Goal: Transaction & Acquisition: Purchase product/service

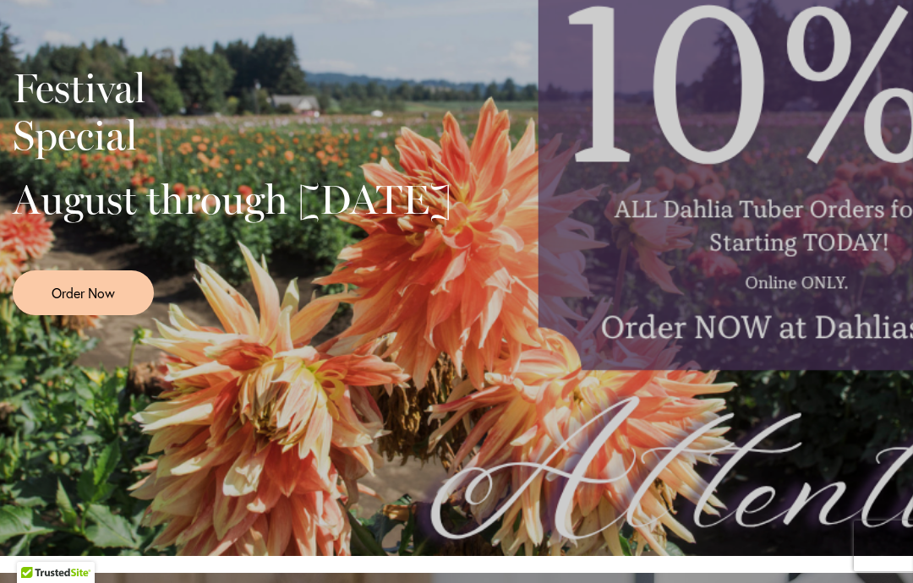
scroll to position [536, 0]
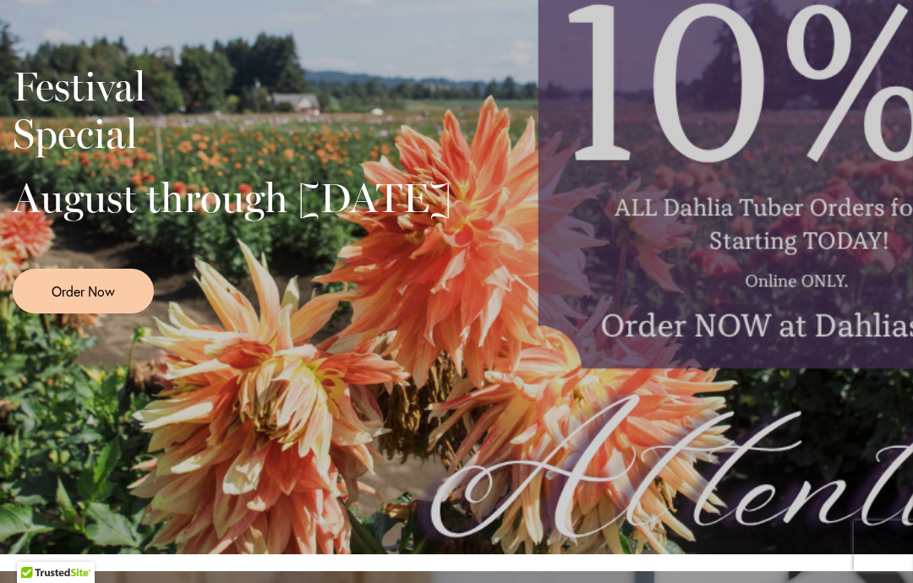
click at [114, 314] on link "Order Now" at bounding box center [83, 291] width 141 height 45
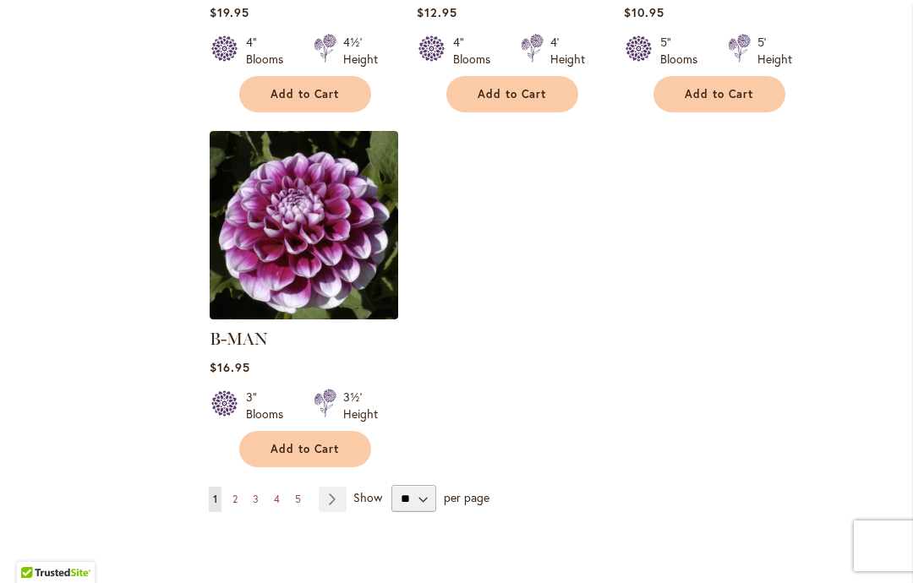
scroll to position [2120, 0]
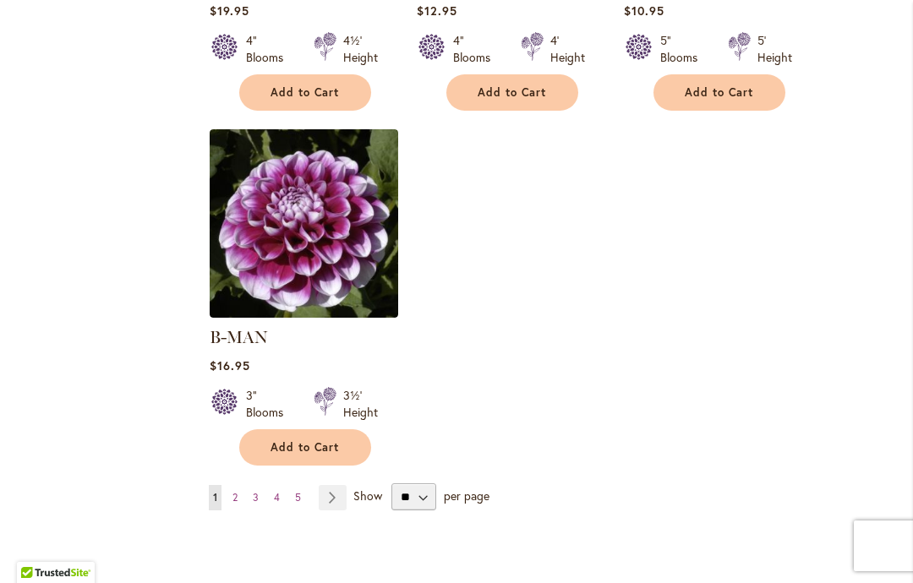
click at [240, 485] on link "Page 2" at bounding box center [235, 497] width 14 height 25
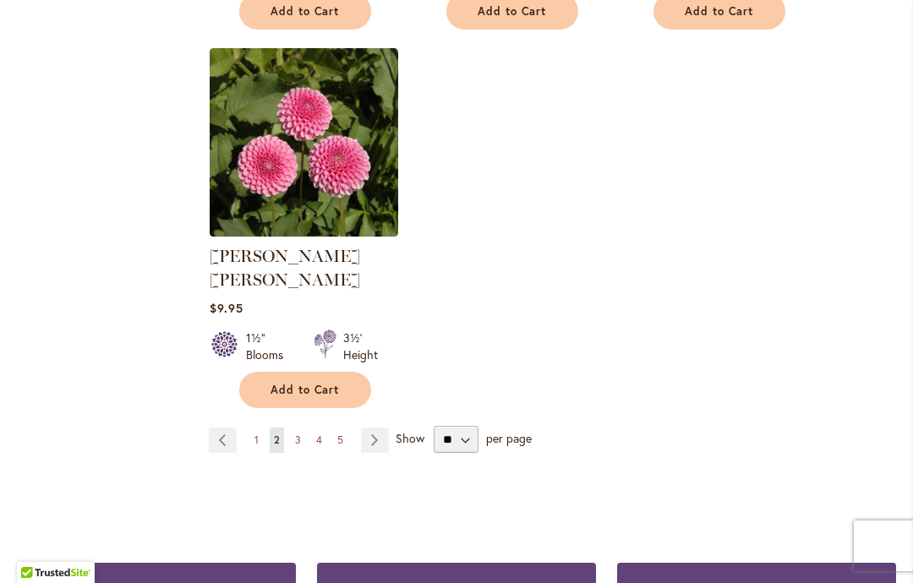
scroll to position [2179, 0]
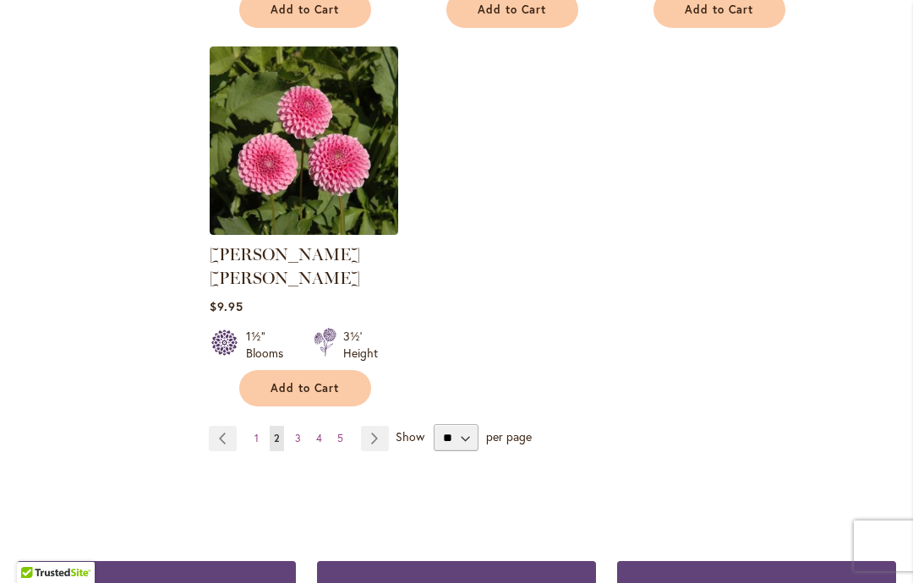
click at [304, 426] on link "Page 3" at bounding box center [298, 438] width 14 height 25
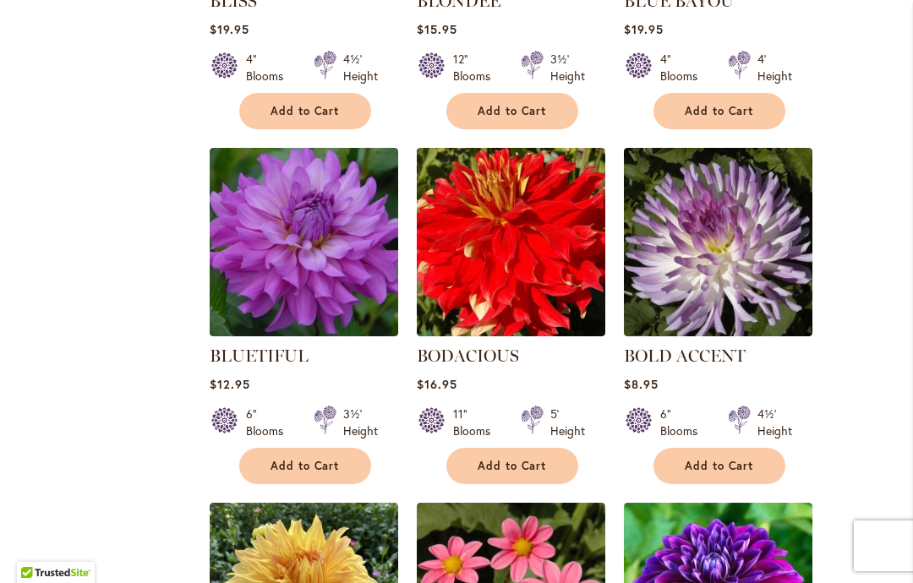
scroll to position [1015, 0]
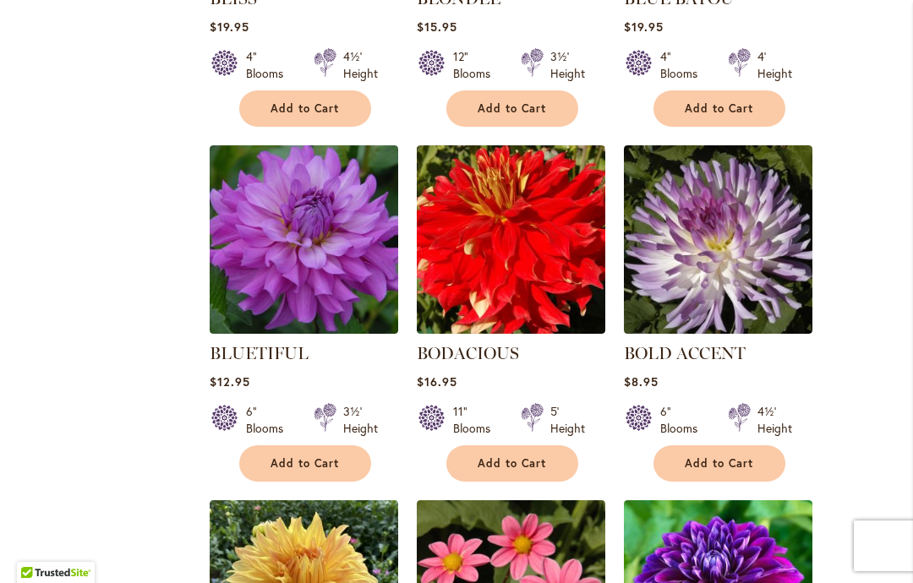
click at [342, 475] on button "Add to Cart" at bounding box center [305, 463] width 132 height 36
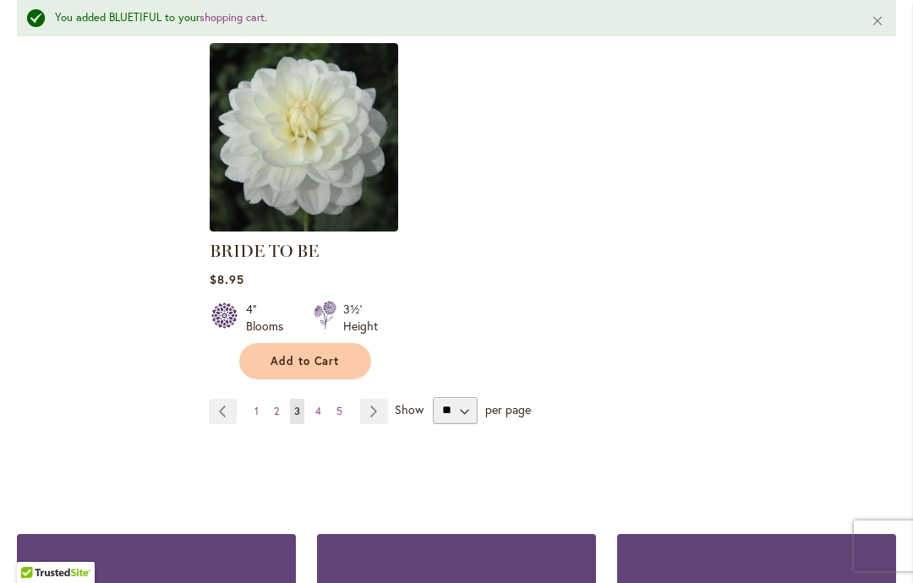
scroll to position [2228, 0]
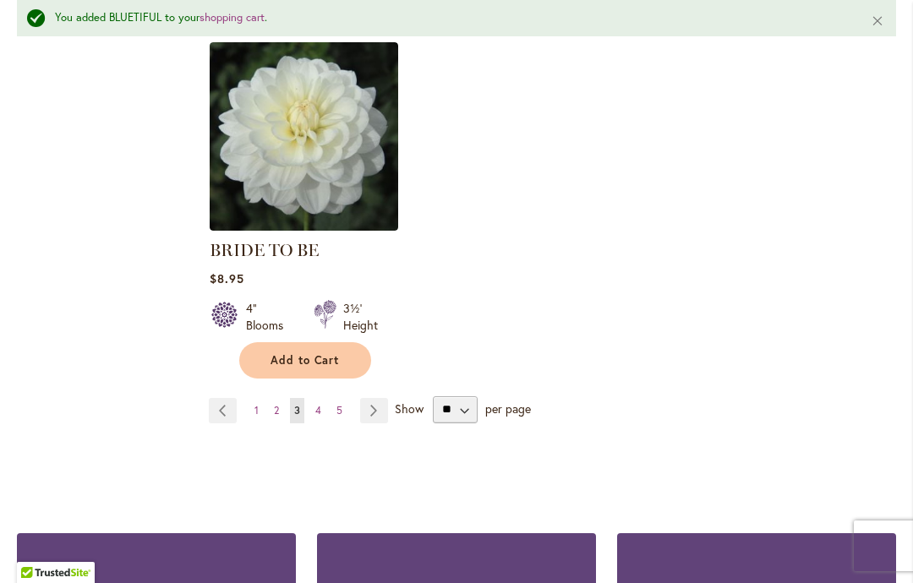
click at [318, 419] on link "Page 4" at bounding box center [318, 410] width 14 height 25
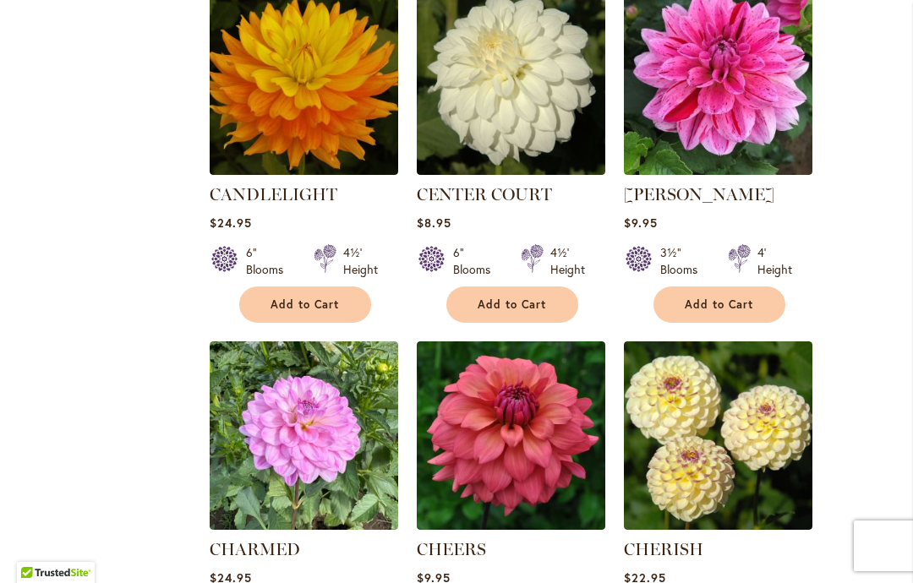
scroll to position [1533, 0]
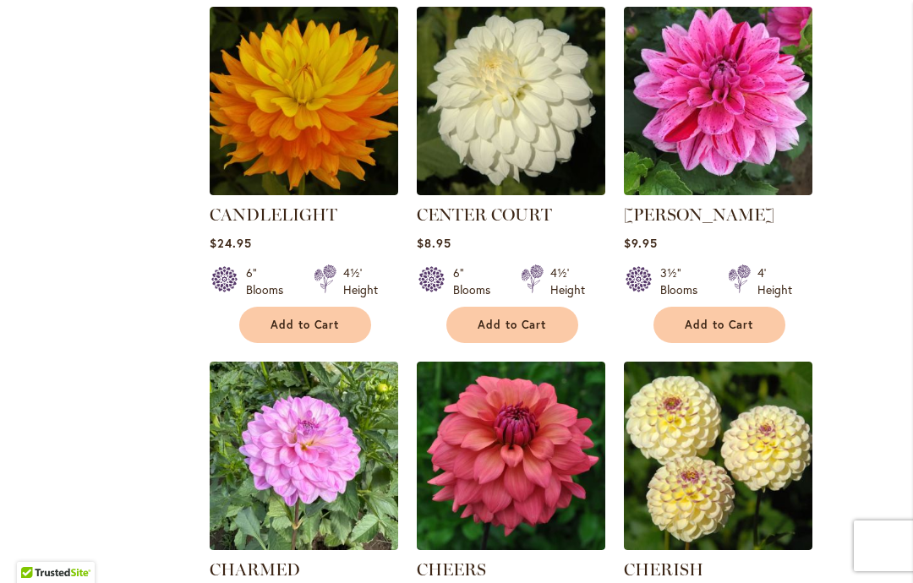
click at [727, 327] on span "Add to Cart" at bounding box center [719, 325] width 69 height 14
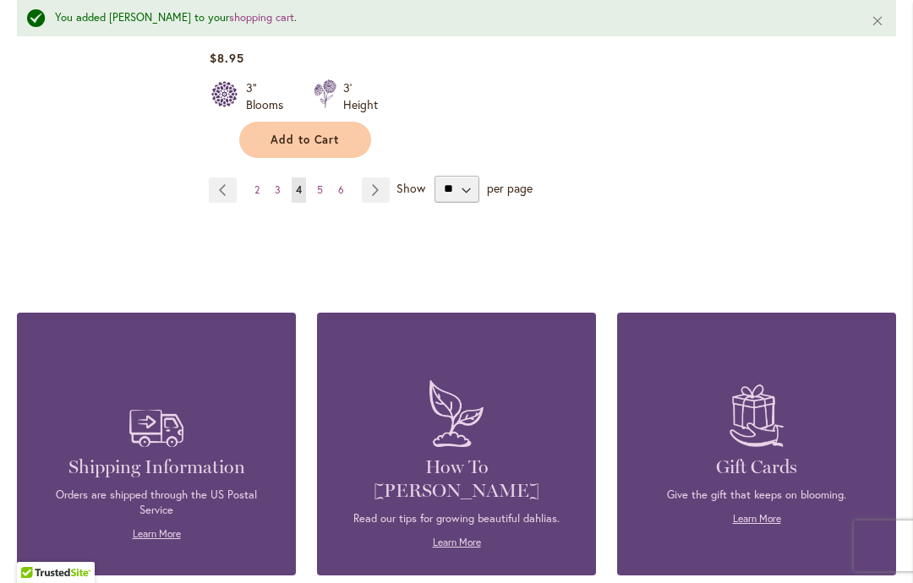
scroll to position [2474, 0]
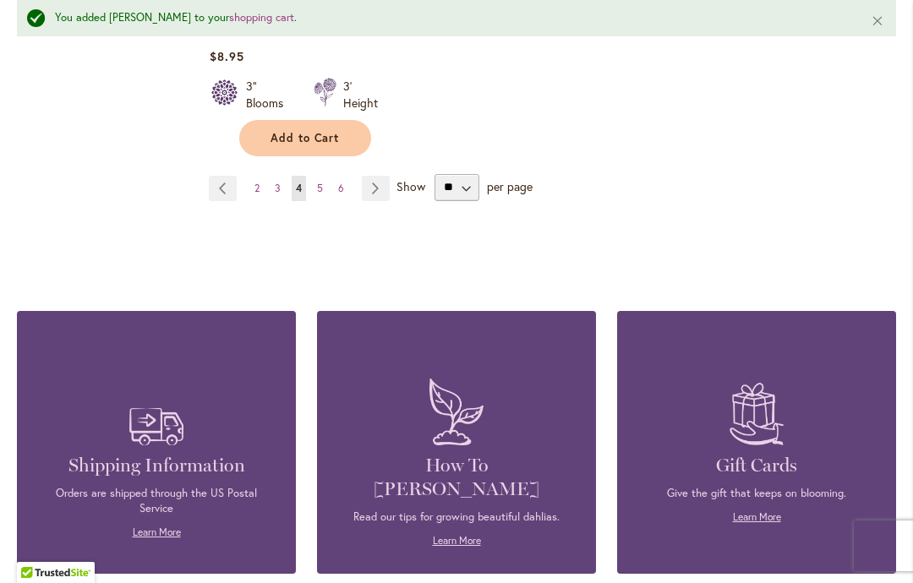
click at [324, 194] on link "Page 5" at bounding box center [320, 188] width 14 height 25
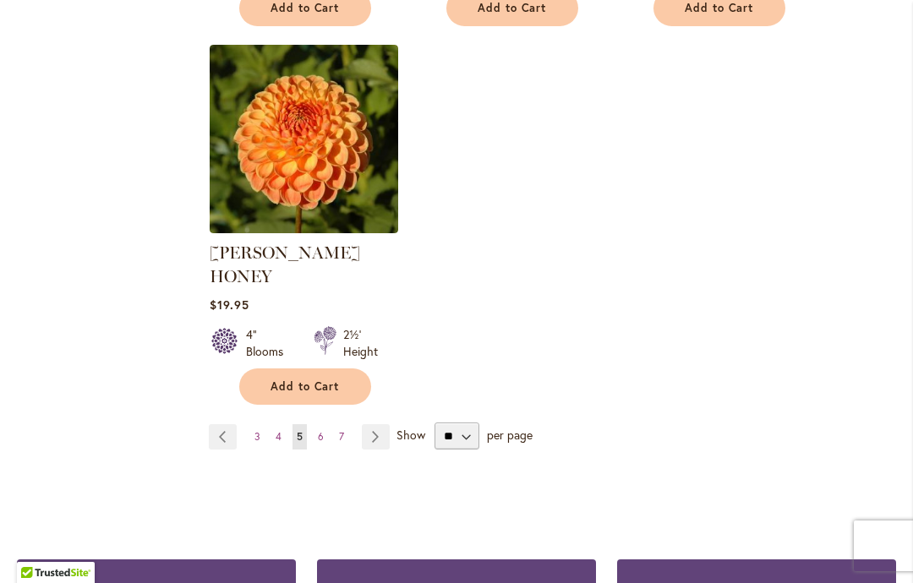
scroll to position [2255, 0]
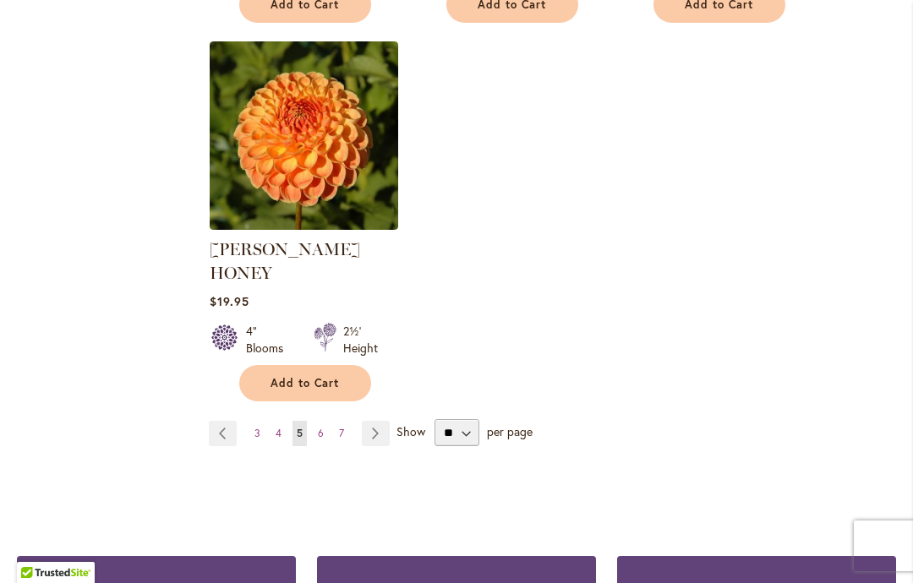
click at [339, 421] on link "Page 7" at bounding box center [342, 433] width 14 height 25
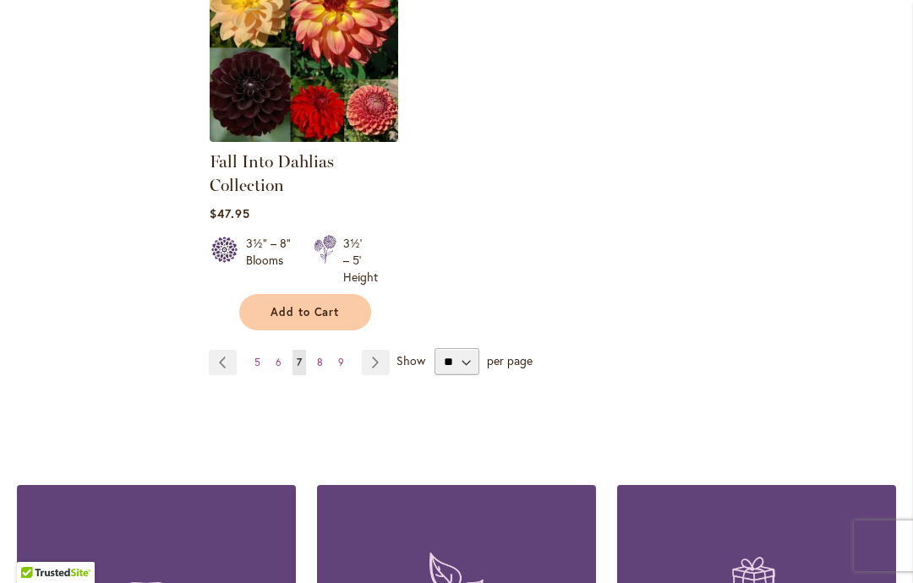
scroll to position [2290, 0]
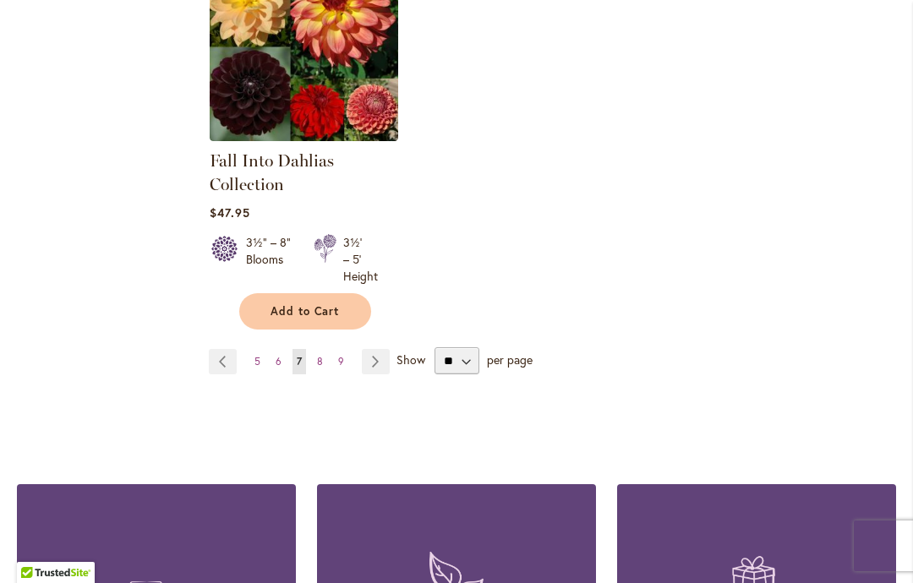
click at [374, 364] on link "Page Next" at bounding box center [376, 361] width 28 height 25
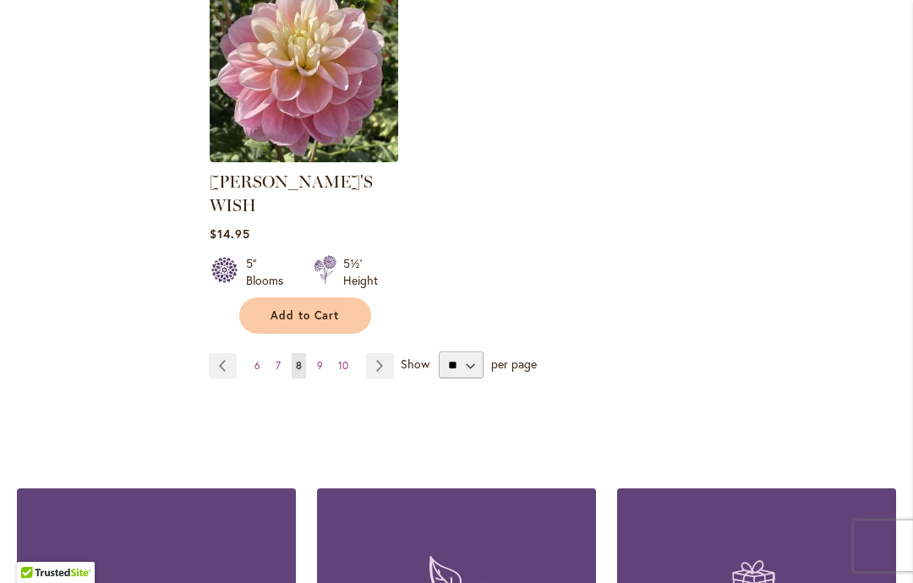
scroll to position [2325, 0]
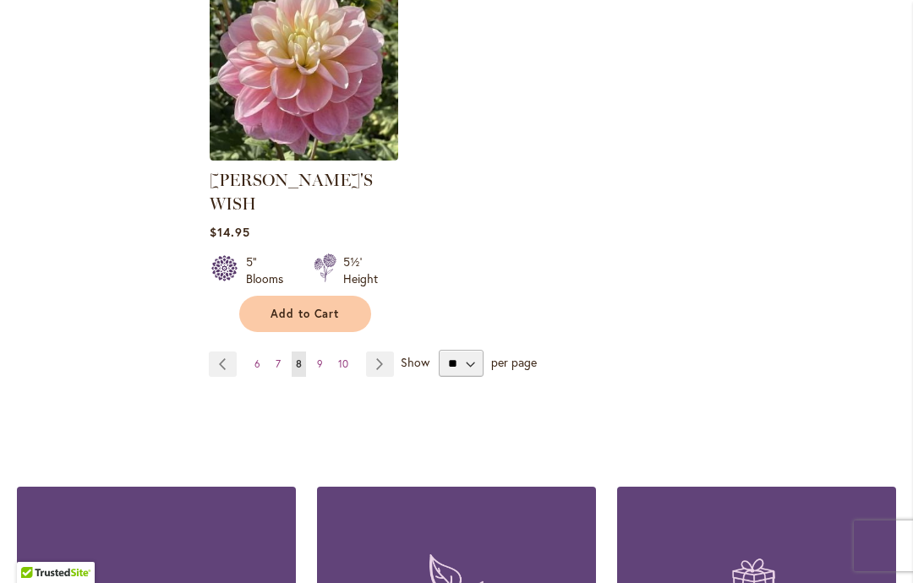
click at [277, 358] on span "7" at bounding box center [278, 364] width 5 height 13
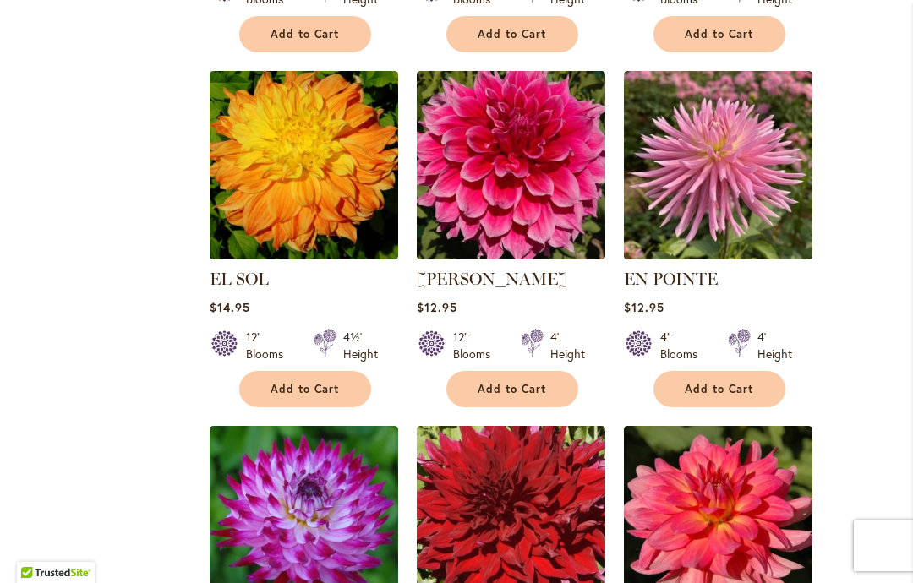
scroll to position [1092, 0]
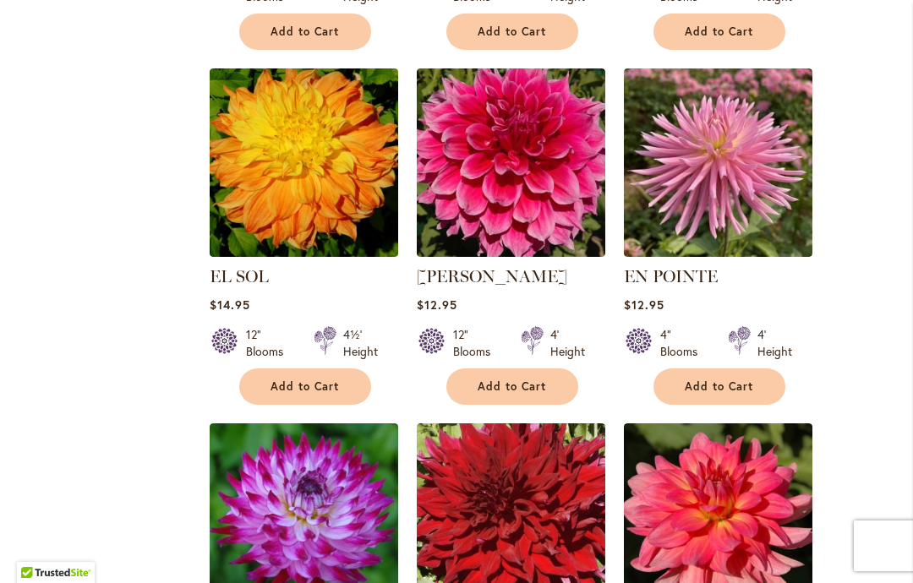
click at [756, 205] on img at bounding box center [718, 162] width 189 height 189
click at [744, 400] on button "Add to Cart" at bounding box center [719, 387] width 132 height 36
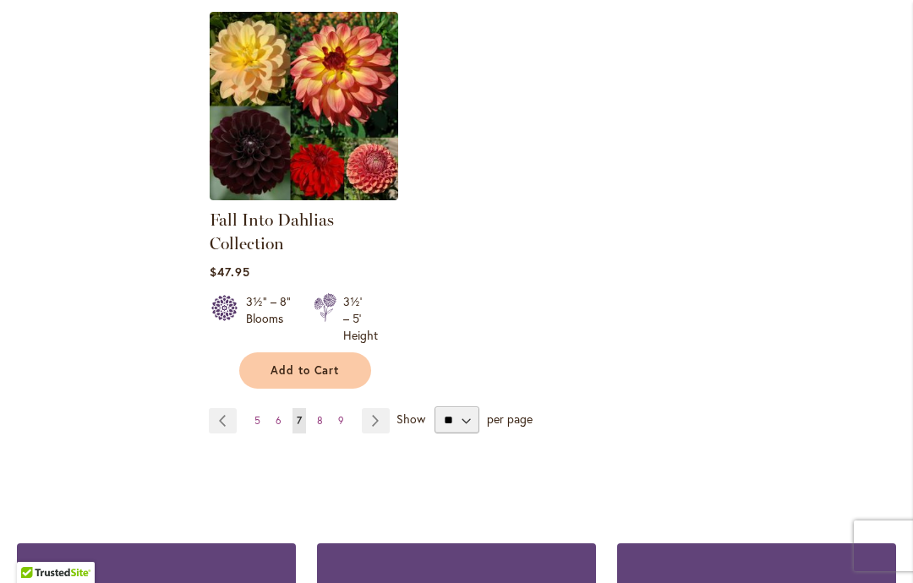
scroll to position [2232, 0]
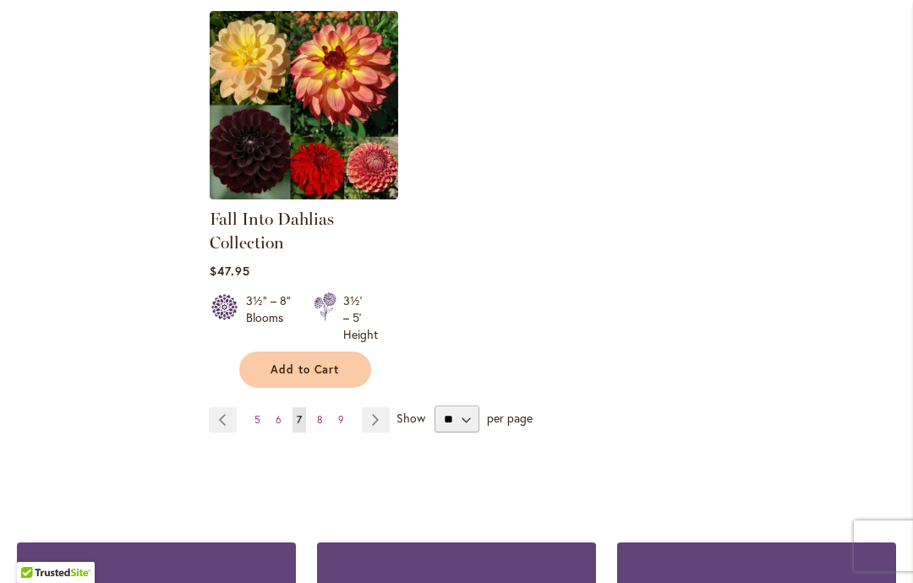
click at [342, 427] on link "Page 9" at bounding box center [341, 419] width 14 height 25
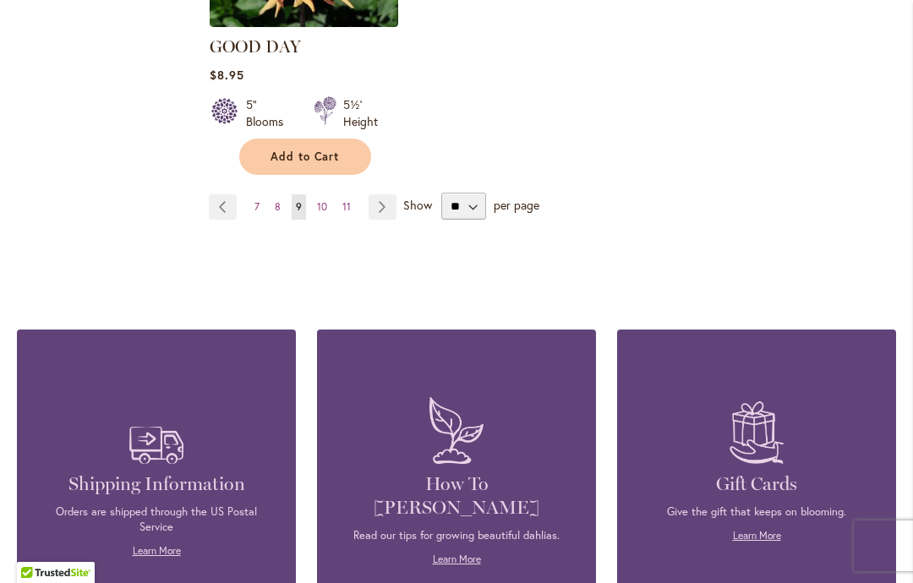
scroll to position [2459, 0]
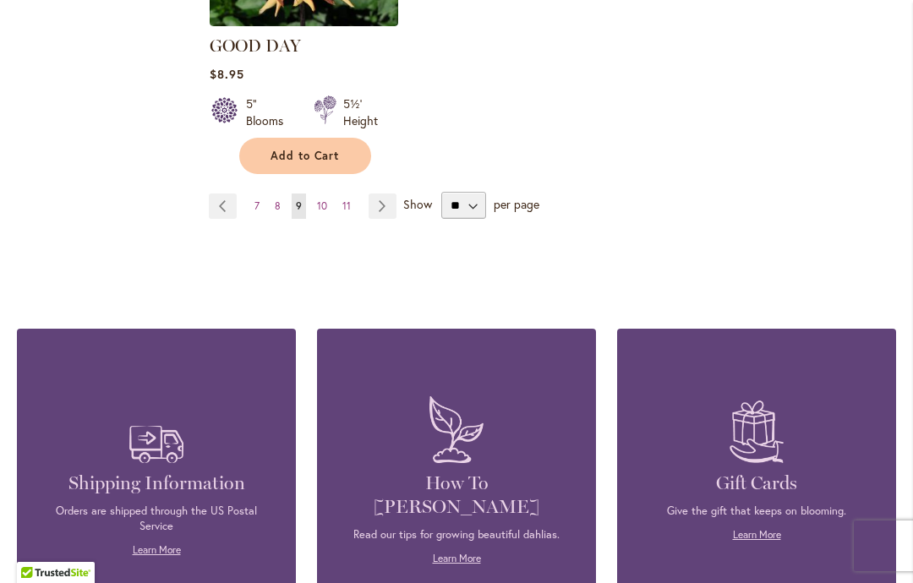
click at [352, 194] on link "Page 11" at bounding box center [346, 206] width 17 height 25
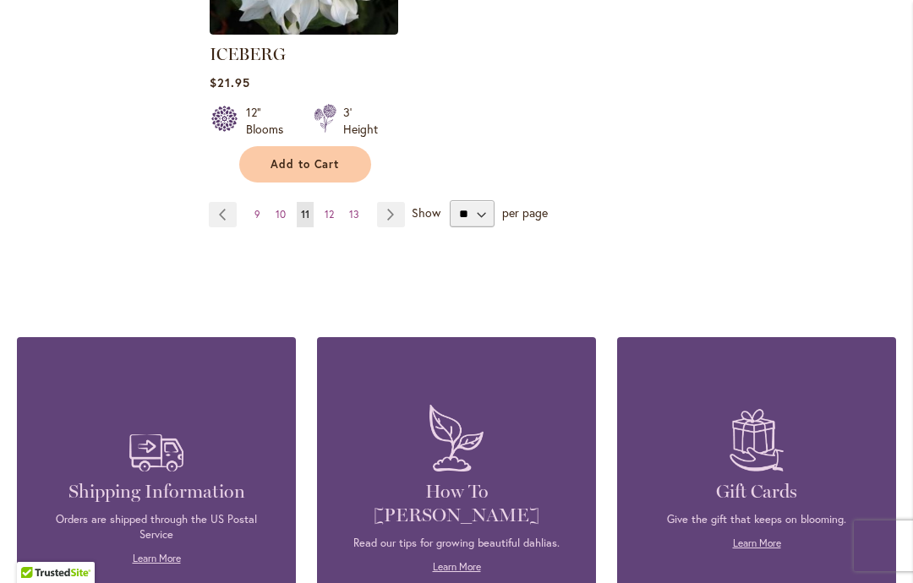
scroll to position [2427, 0]
click at [353, 208] on span "13" at bounding box center [354, 214] width 10 height 13
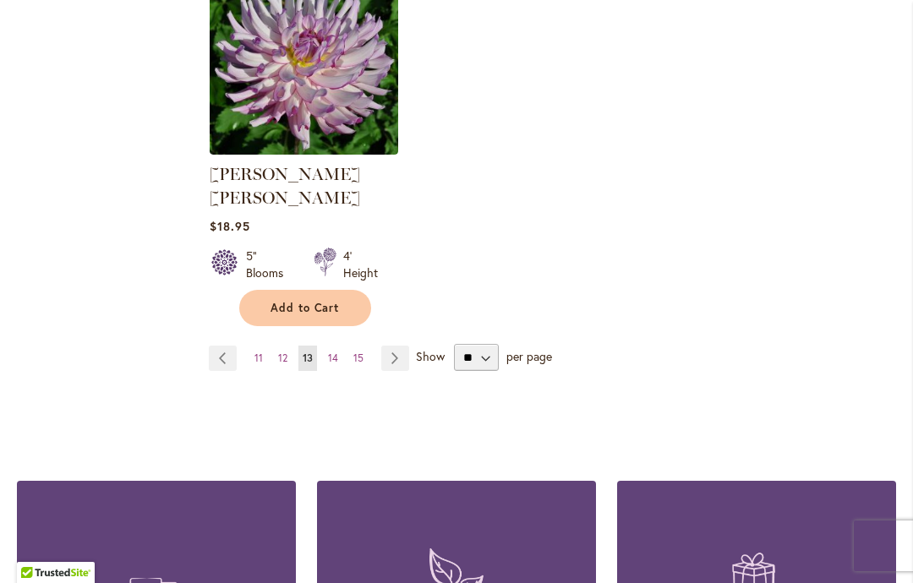
scroll to position [2284, 0]
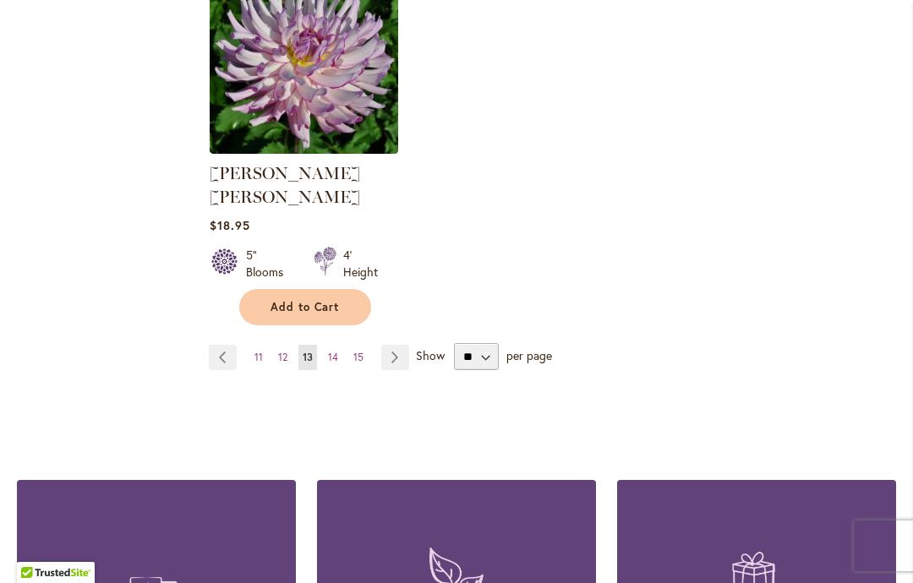
click at [341, 345] on link "Page 14" at bounding box center [333, 357] width 19 height 25
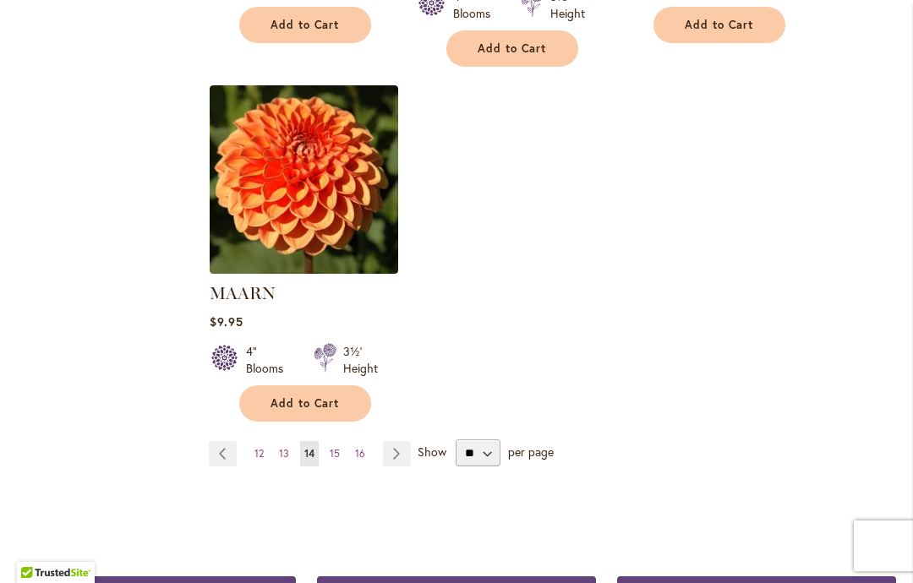
scroll to position [2188, 0]
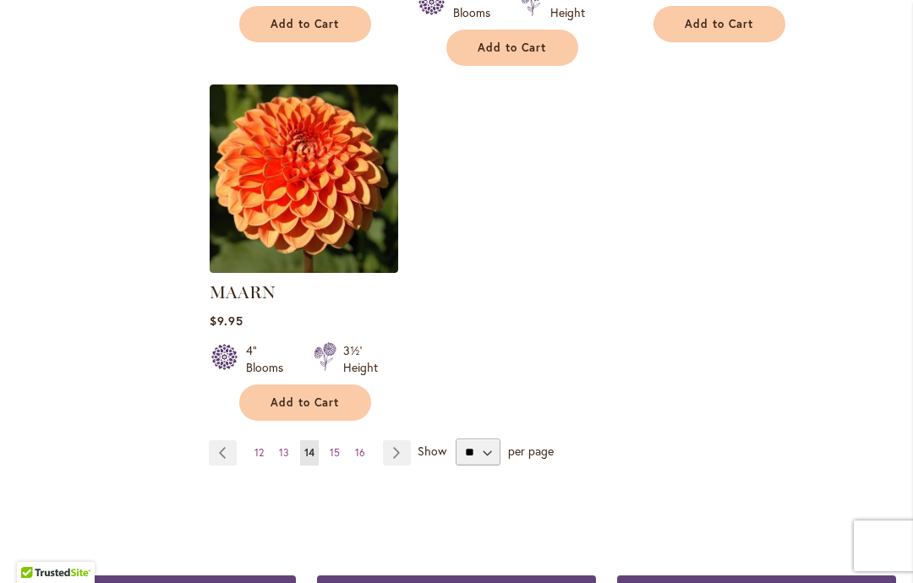
click at [342, 440] on link "Page 15" at bounding box center [334, 452] width 19 height 25
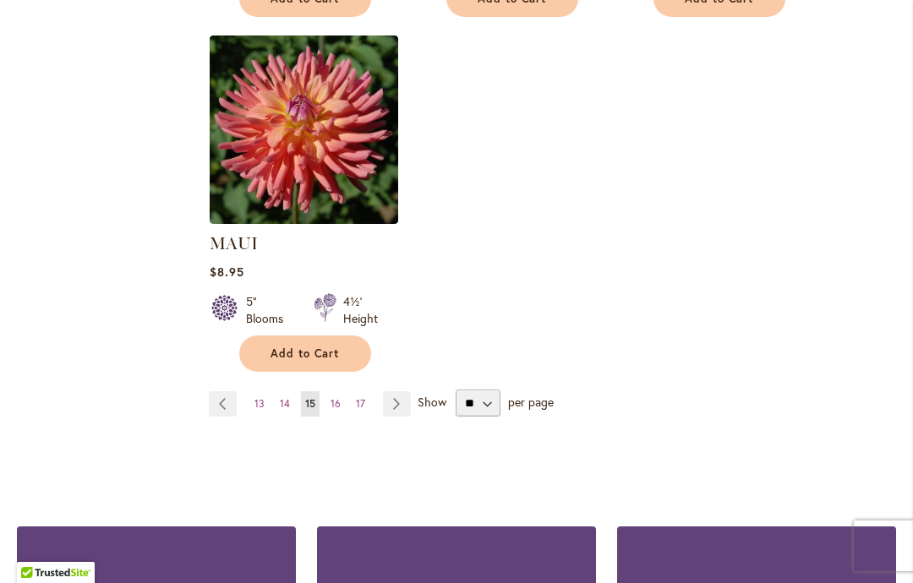
scroll to position [2215, 0]
click at [339, 405] on span "16" at bounding box center [336, 402] width 10 height 13
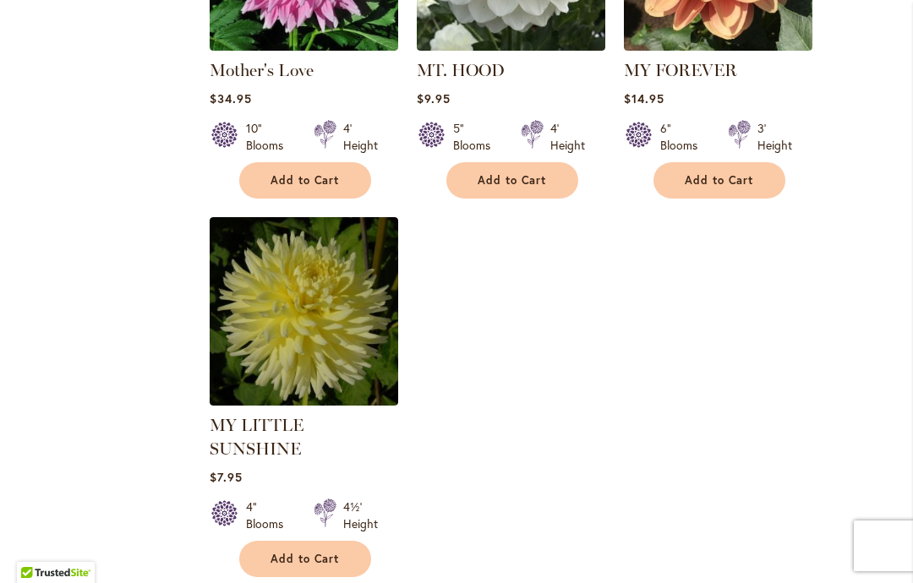
scroll to position [2060, 0]
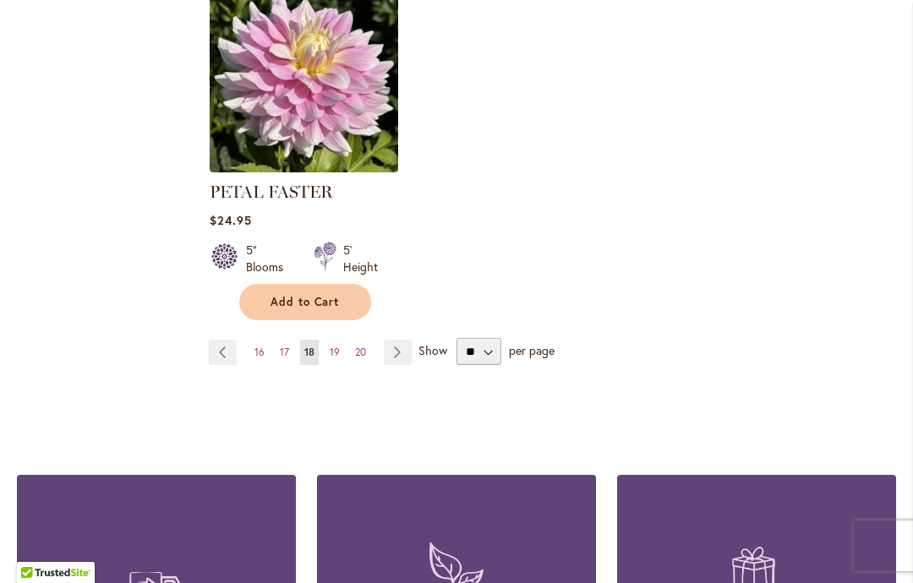
scroll to position [2316, 0]
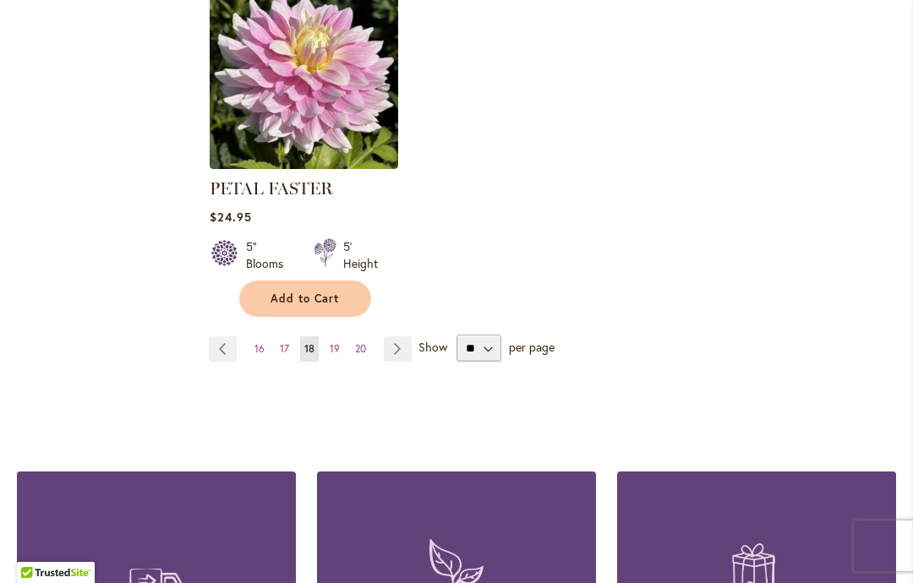
click at [360, 342] on span "20" at bounding box center [360, 348] width 11 height 13
click at [362, 342] on span "20" at bounding box center [360, 348] width 11 height 13
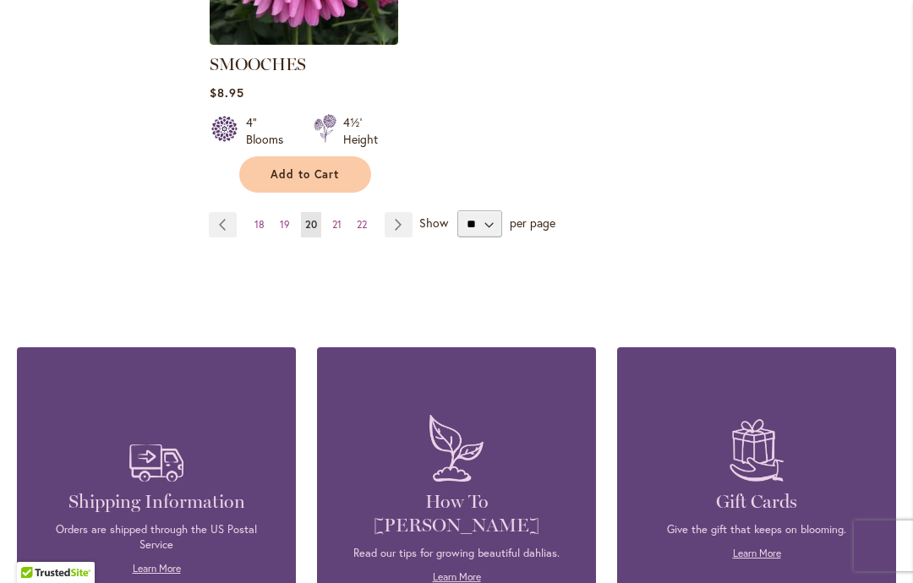
scroll to position [2397, 0]
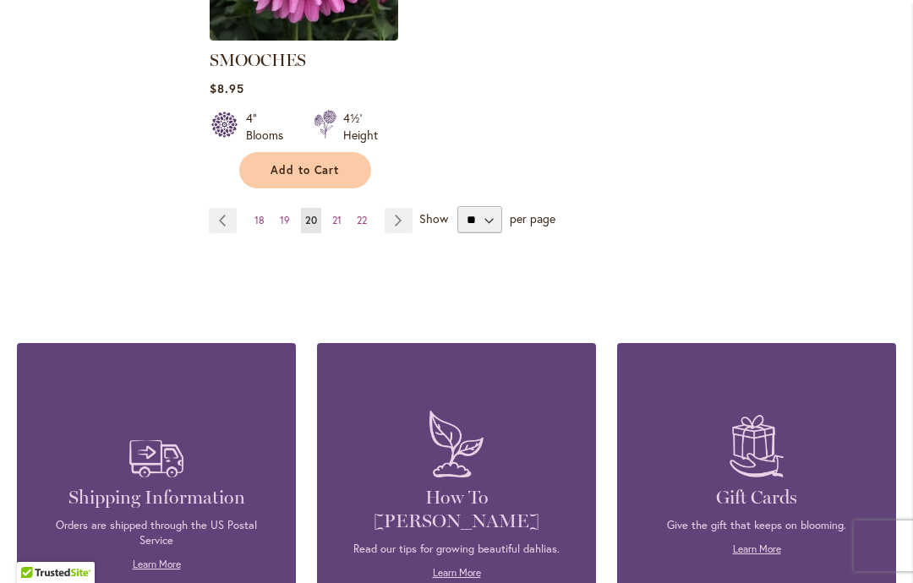
click at [367, 208] on link "Page 22" at bounding box center [361, 220] width 19 height 25
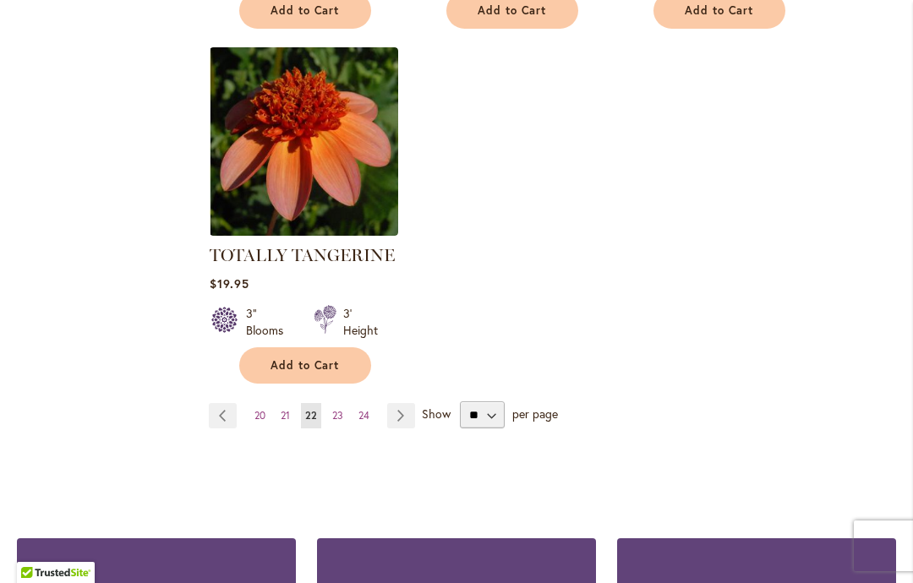
scroll to position [2181, 0]
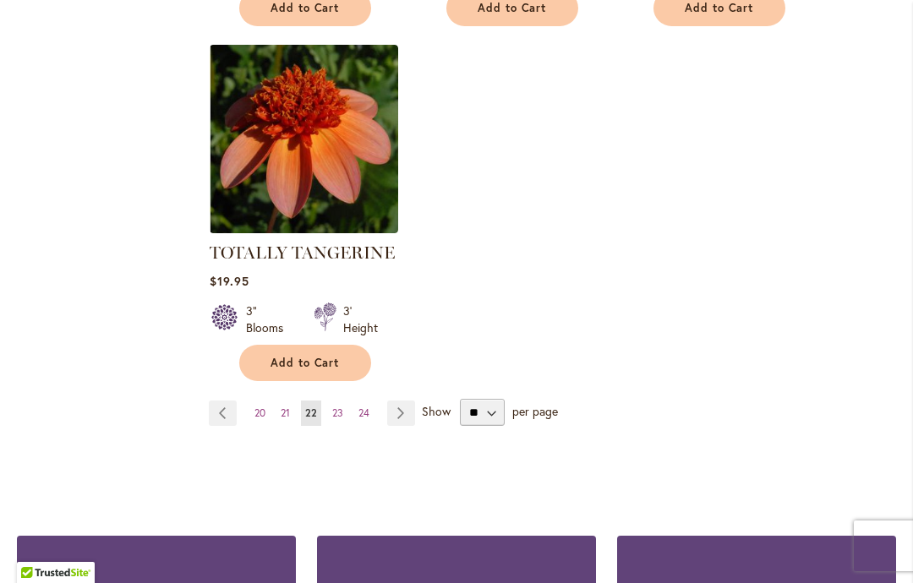
click at [371, 423] on link "Page 24" at bounding box center [363, 413] width 19 height 25
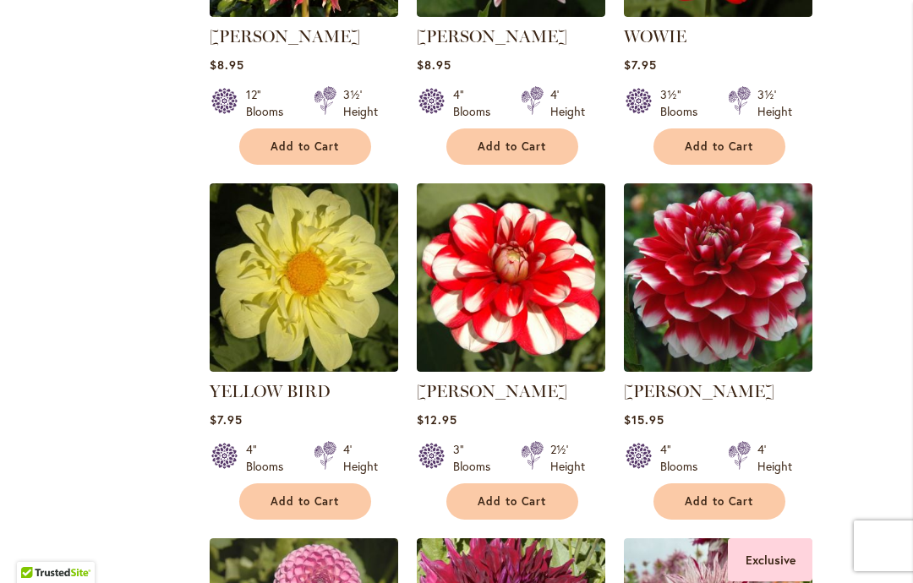
scroll to position [978, 0]
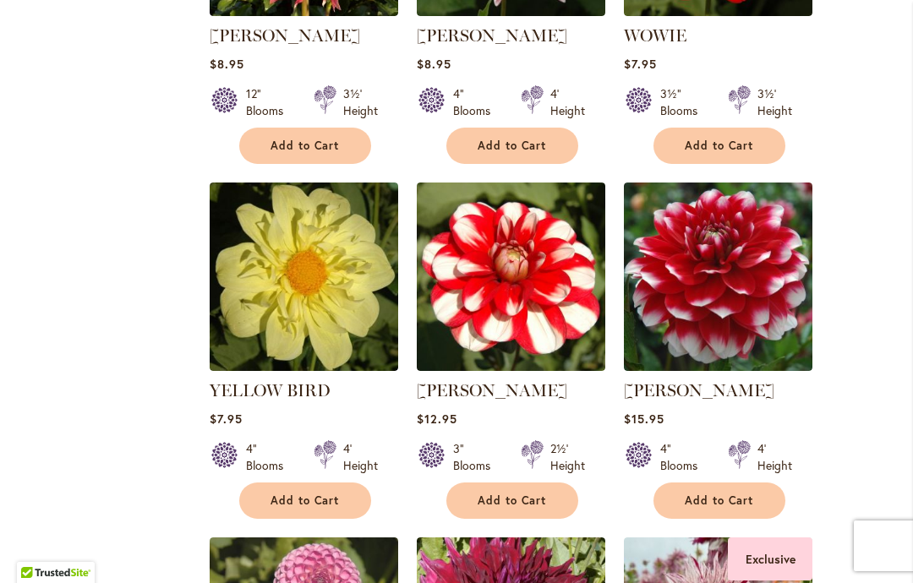
click at [527, 505] on span "Add to Cart" at bounding box center [512, 501] width 69 height 14
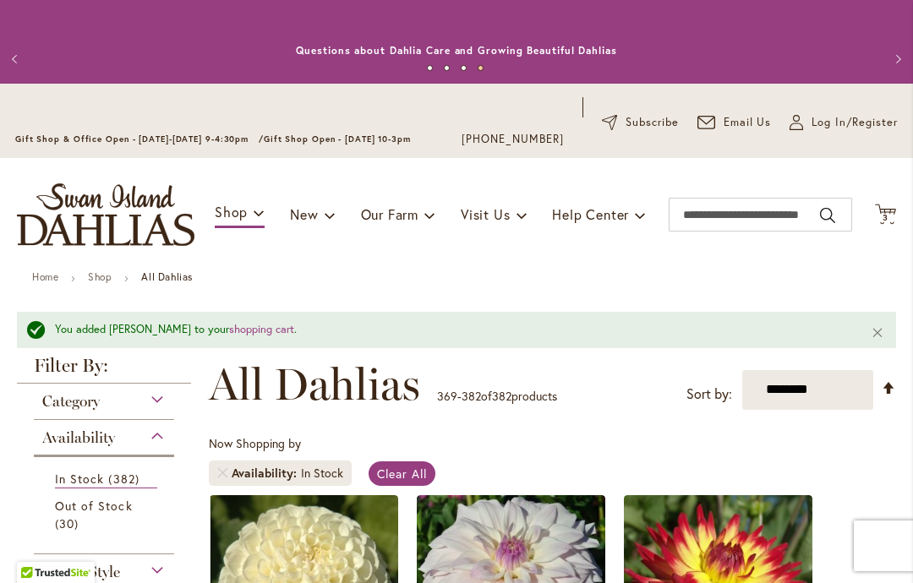
scroll to position [0, 0]
click at [887, 217] on span "3" at bounding box center [885, 217] width 6 height 11
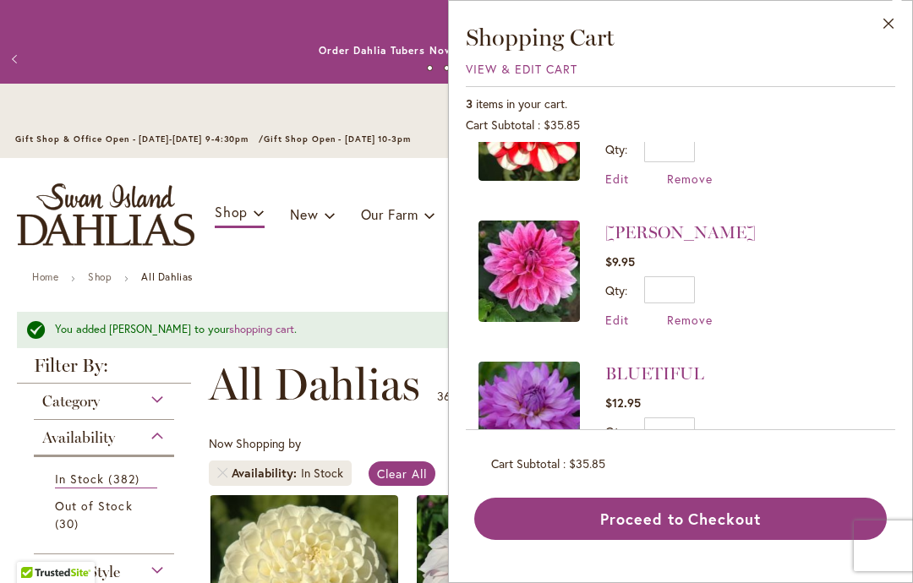
scroll to position [74, 0]
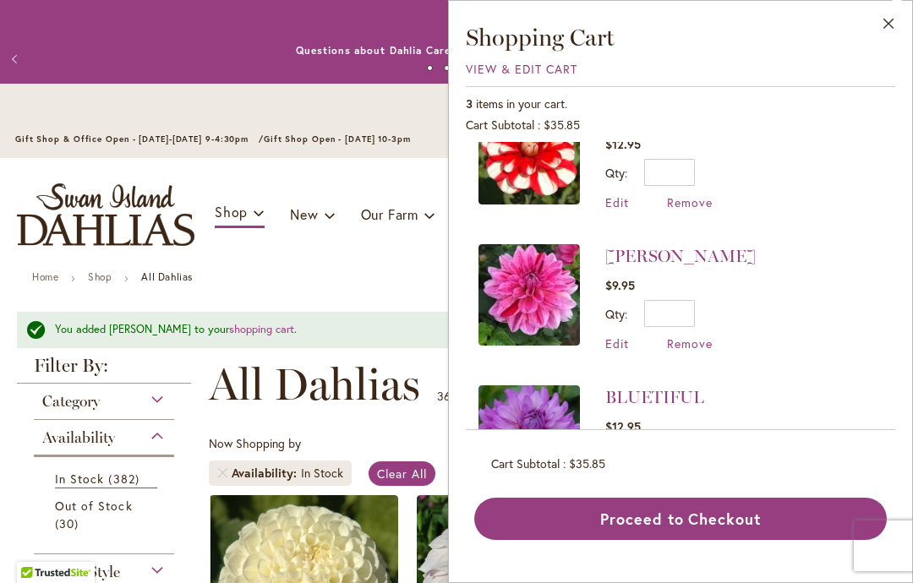
click at [888, 318] on div "YORO KOBI $12.95 Qty * Update Edit Remove" at bounding box center [680, 286] width 429 height 288
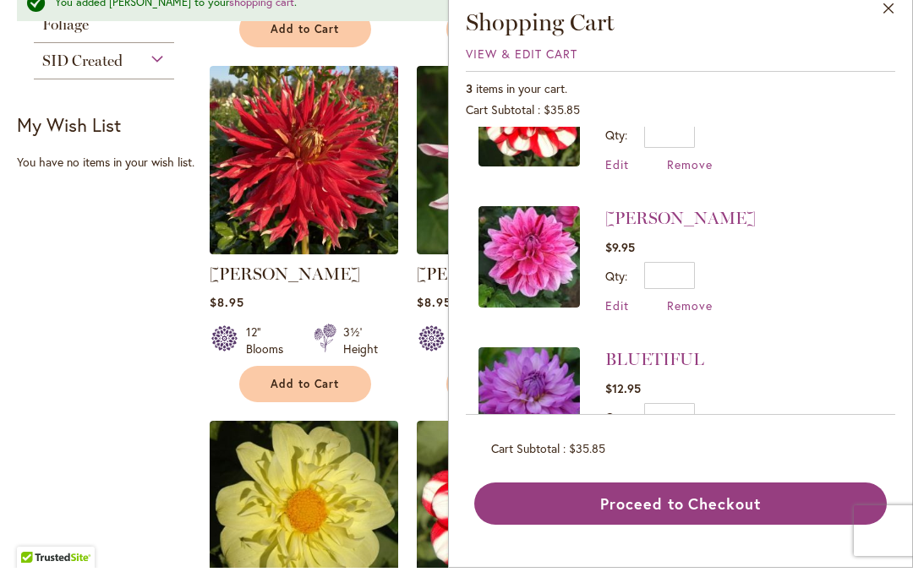
scroll to position [769, 0]
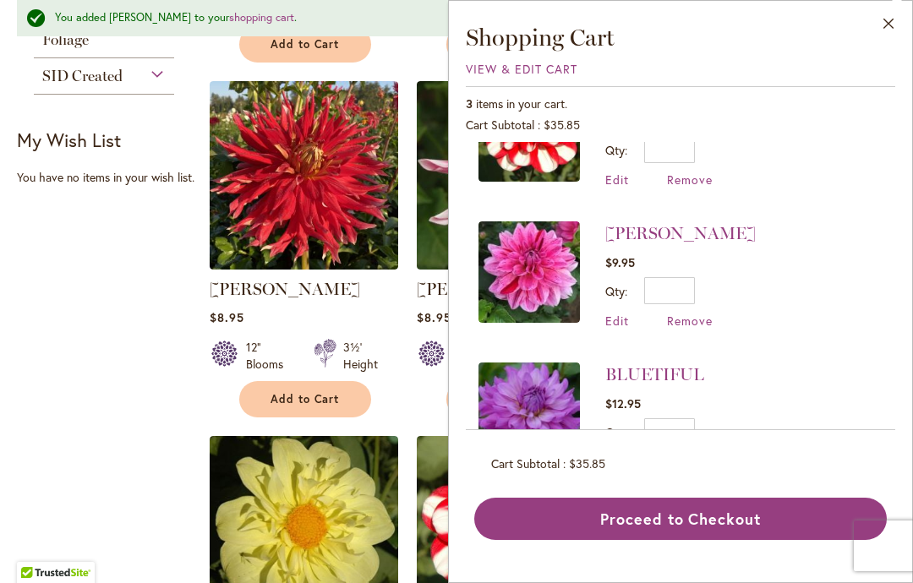
click at [107, 370] on div "Filter by: Filter By: Category Best Sellers 29 items New 5 items New & Exclusive" at bounding box center [456, 586] width 879 height 1999
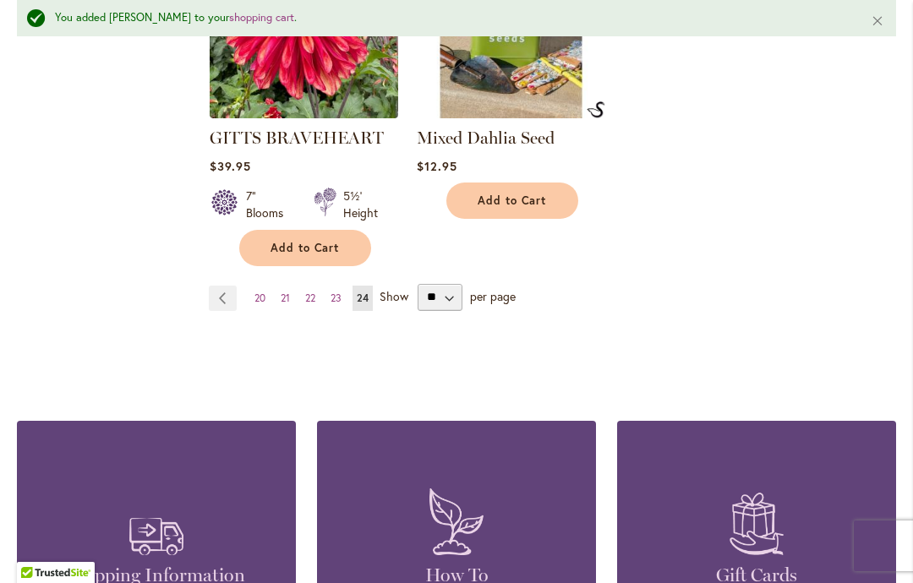
scroll to position [1986, 0]
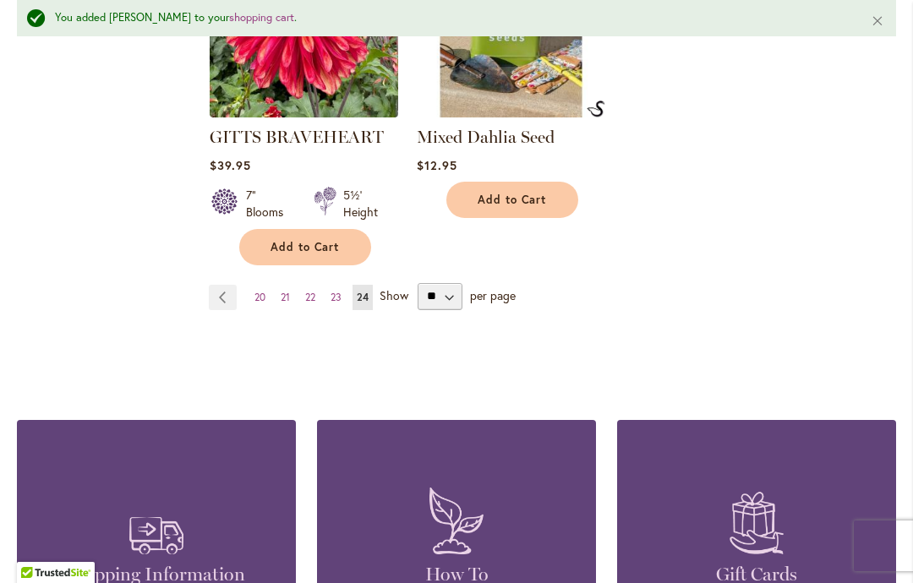
click at [223, 307] on link "Page Previous" at bounding box center [223, 297] width 28 height 25
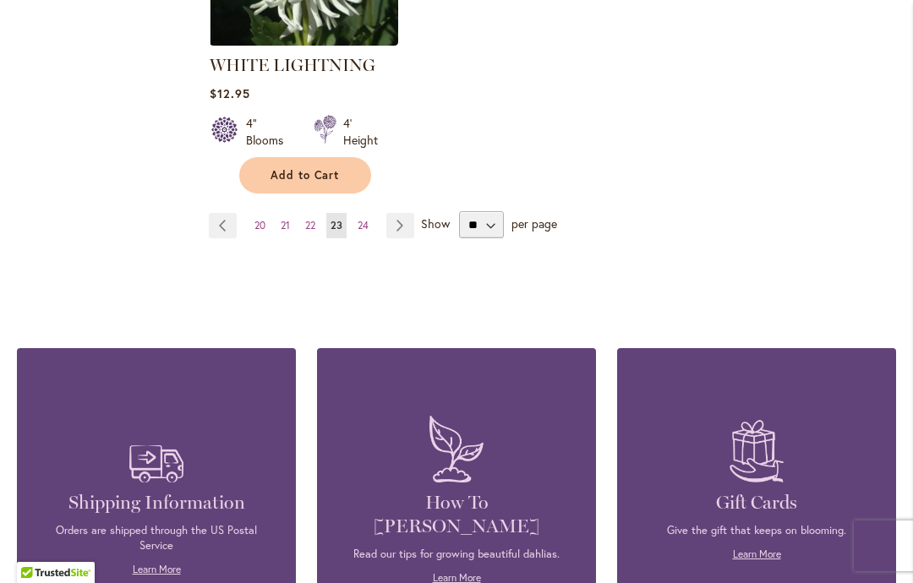
scroll to position [2393, 0]
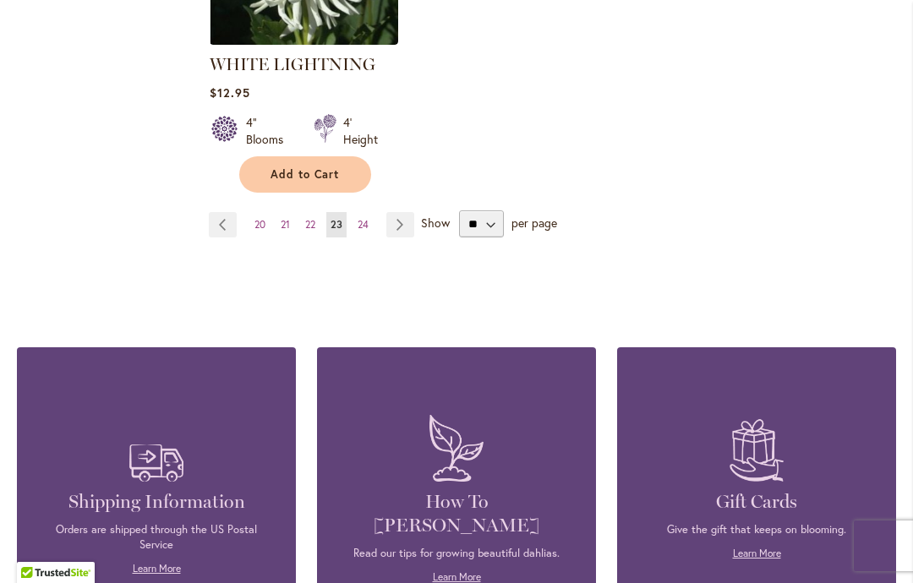
click at [222, 212] on link "Page Previous" at bounding box center [223, 224] width 28 height 25
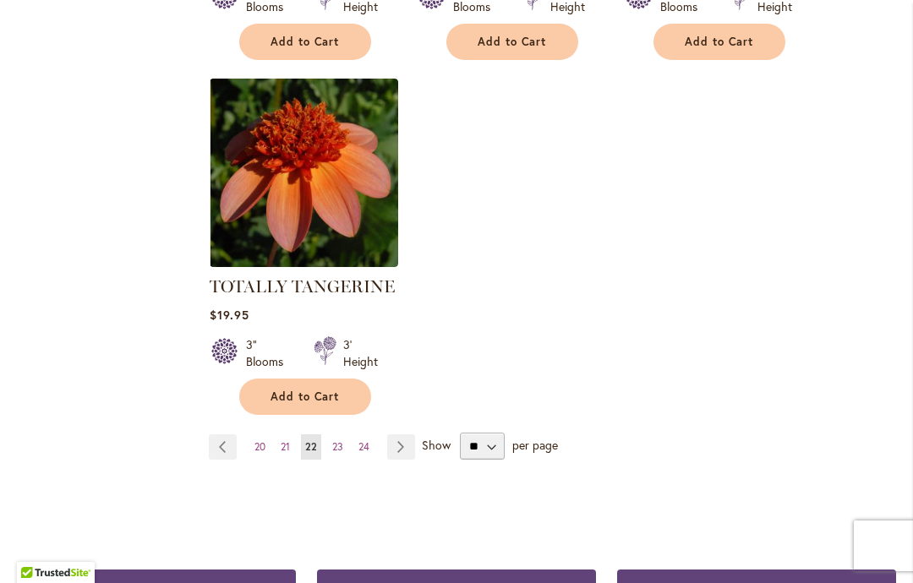
scroll to position [2149, 0]
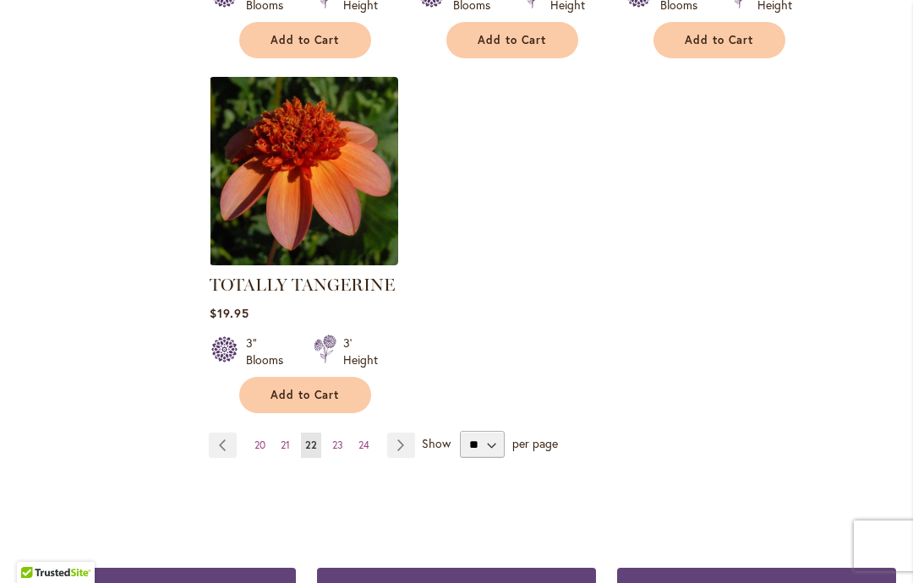
click at [221, 451] on link "Page Previous" at bounding box center [223, 445] width 28 height 25
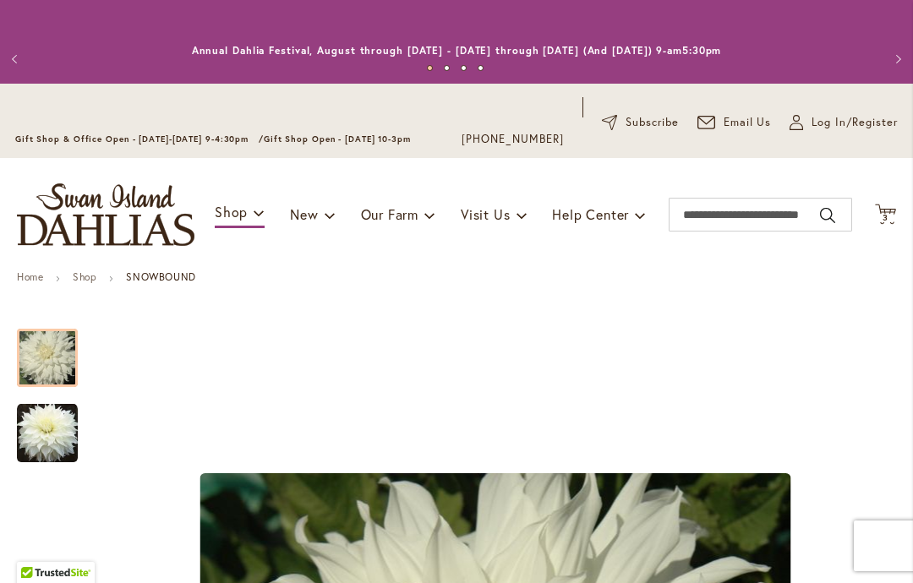
scroll to position [-3, 0]
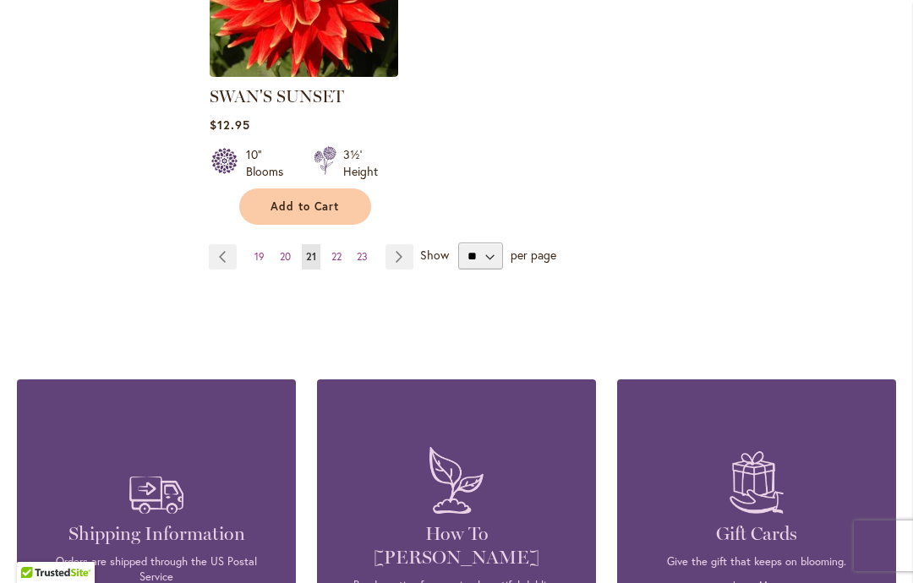
scroll to position [2359, 0]
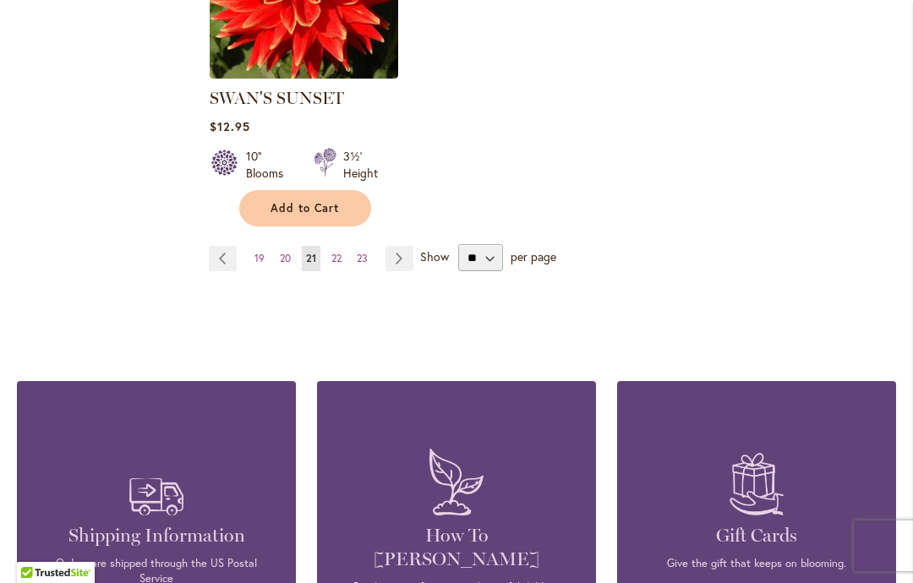
click at [254, 265] on link "Page 19" at bounding box center [259, 258] width 19 height 25
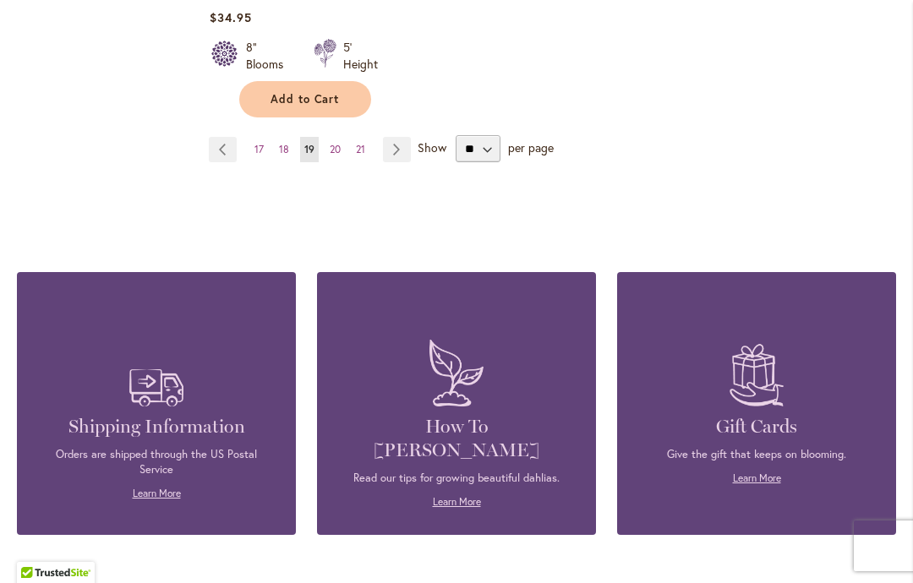
scroll to position [2493, 0]
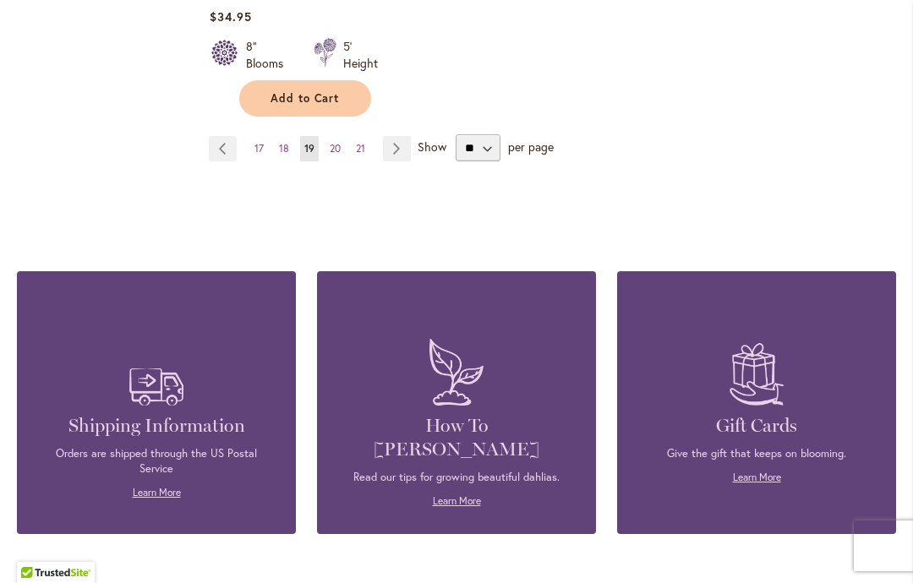
click at [259, 136] on link "Page 17" at bounding box center [259, 148] width 18 height 25
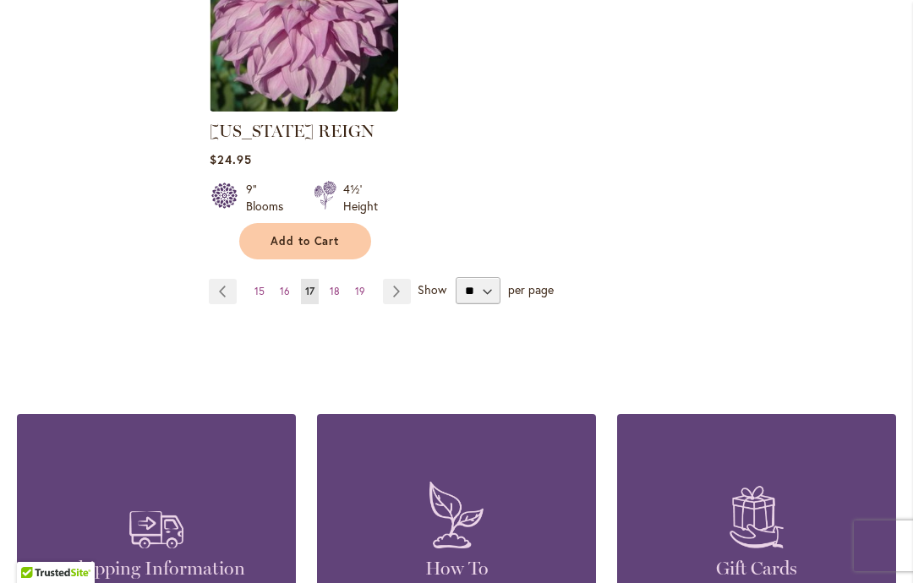
scroll to position [2304, 0]
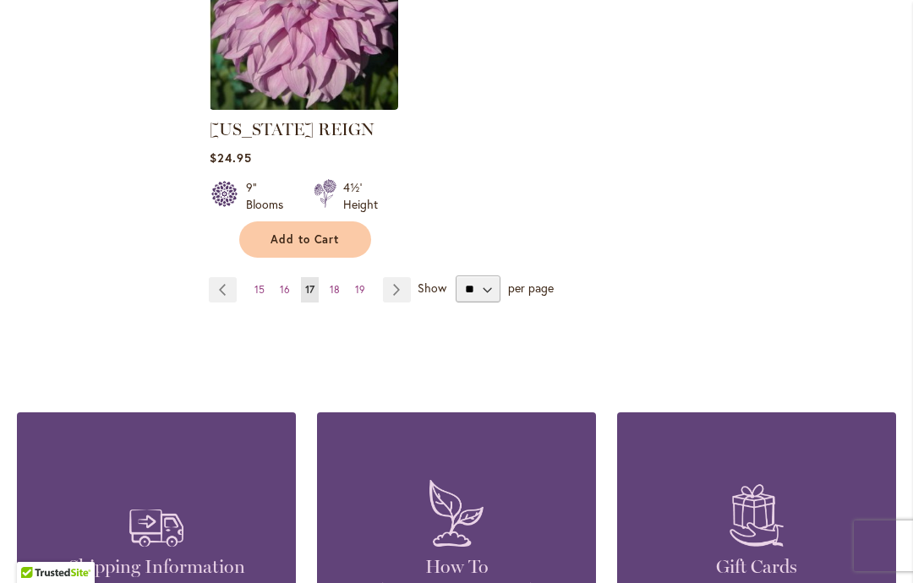
click at [288, 296] on span "16" at bounding box center [285, 289] width 10 height 13
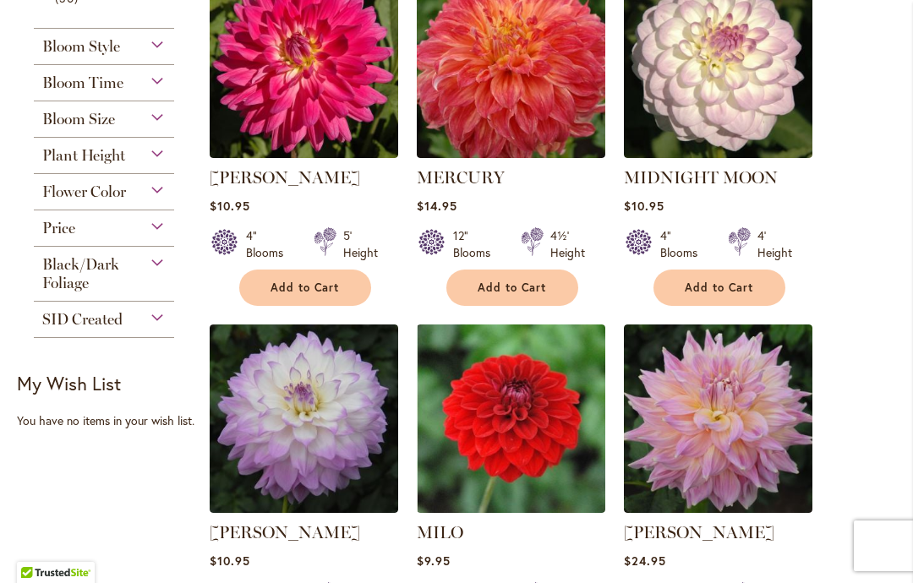
scroll to position [481, 0]
click at [761, 293] on button "Add to Cart" at bounding box center [719, 288] width 132 height 36
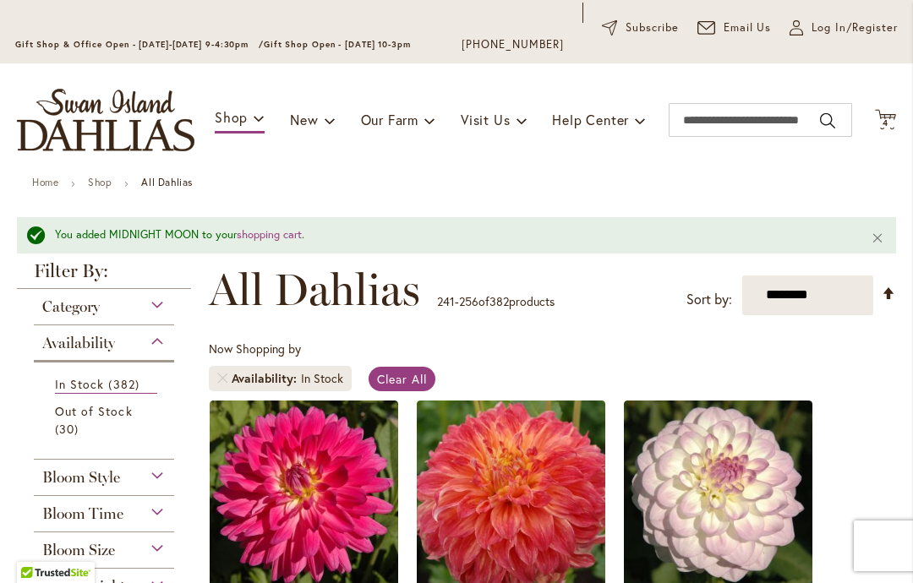
scroll to position [94, 0]
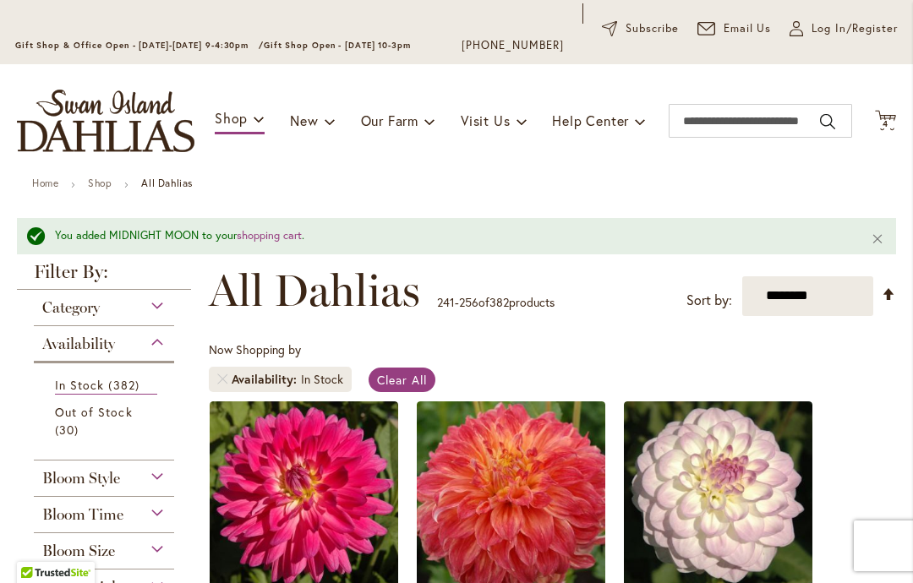
click at [878, 132] on span "Cart .cls-1 { fill: #231f20; }" at bounding box center [885, 121] width 21 height 23
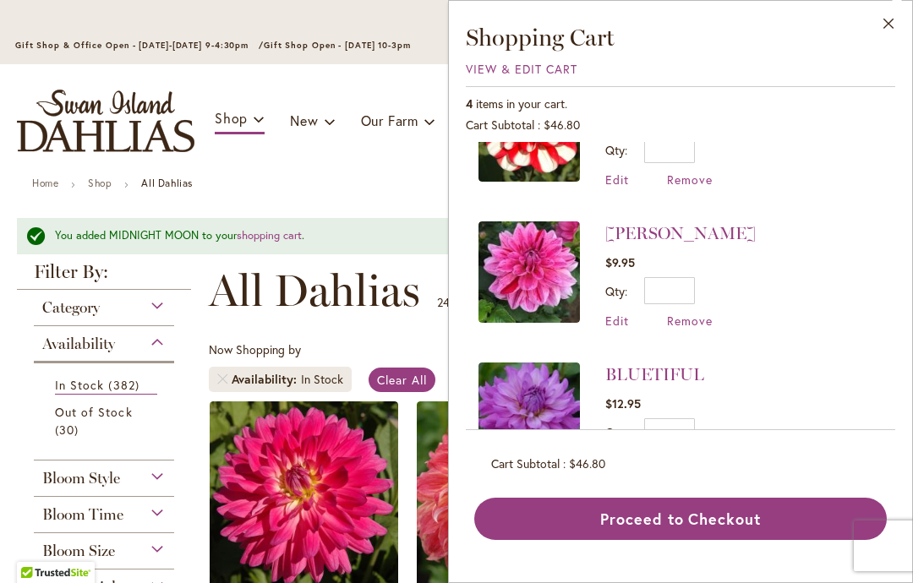
scroll to position [215, 0]
click at [858, 254] on li "CHA CHING $9.95 Qty * Update Edit Remove" at bounding box center [680, 275] width 404 height 141
click at [726, 540] on div "4 items in your cart. Cart Subtotal $46.80 Recently added item(s) MIDNIGHT MOON…" at bounding box center [680, 313] width 429 height 454
click at [541, 75] on span "View & Edit Cart" at bounding box center [522, 69] width 112 height 16
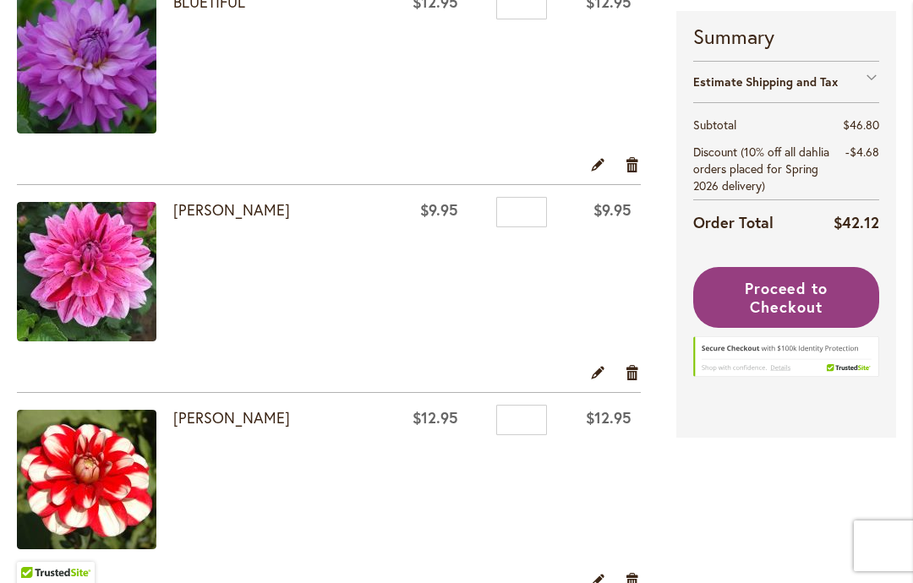
scroll to position [429, 0]
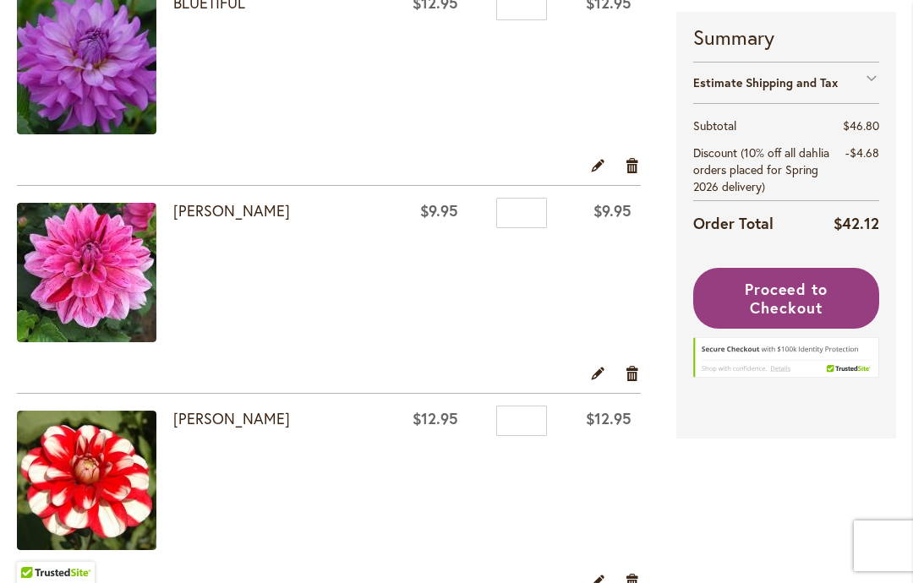
click at [820, 298] on span "Proceed to Checkout" at bounding box center [787, 298] width 84 height 39
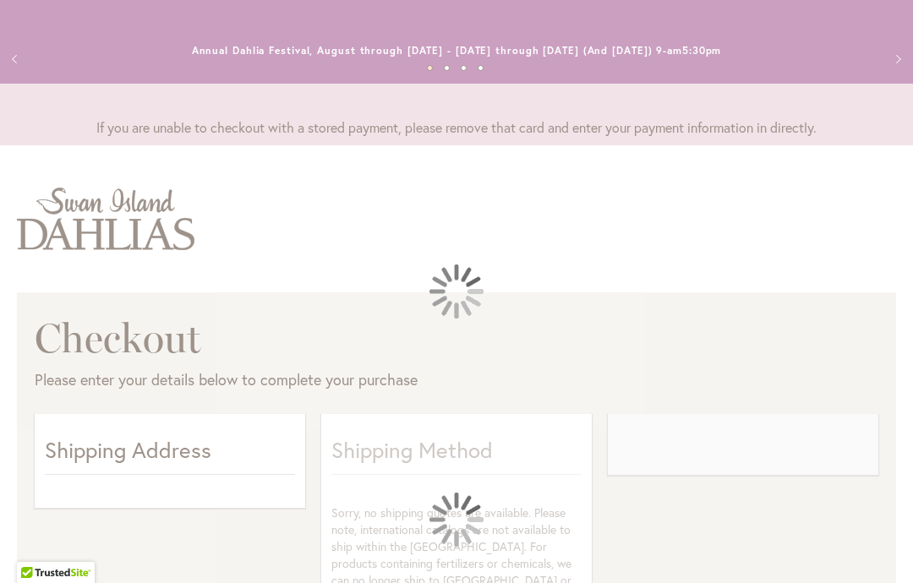
select select "**"
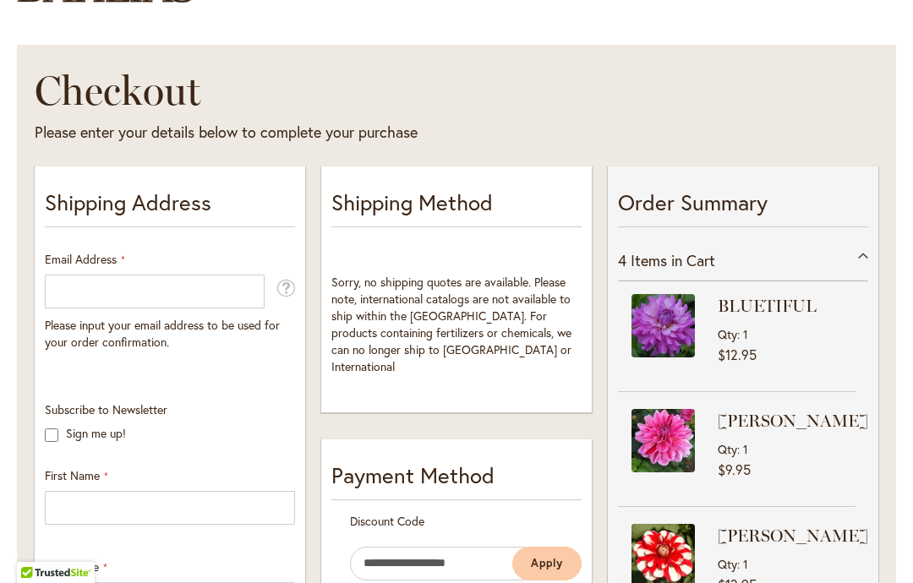
scroll to position [249, 0]
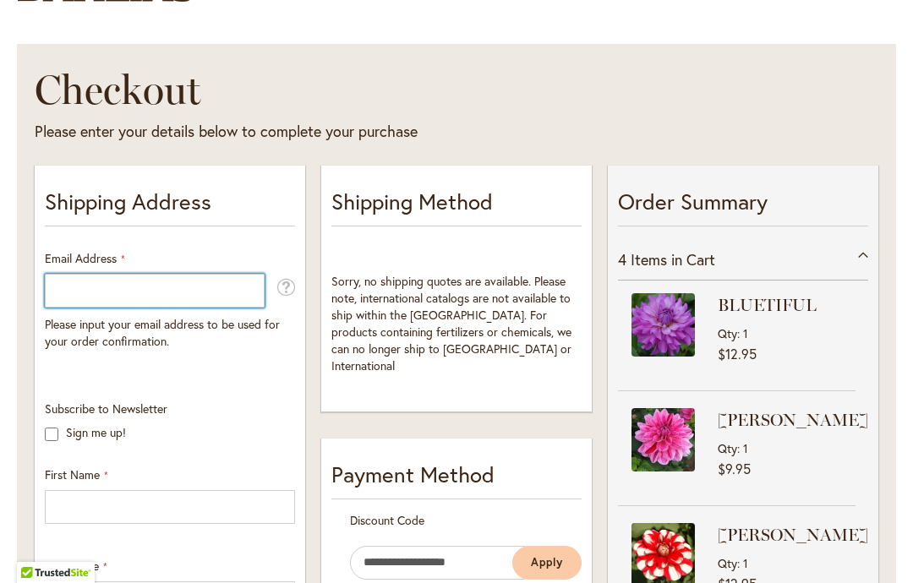
click at [87, 296] on input "Email Address" at bounding box center [155, 291] width 220 height 34
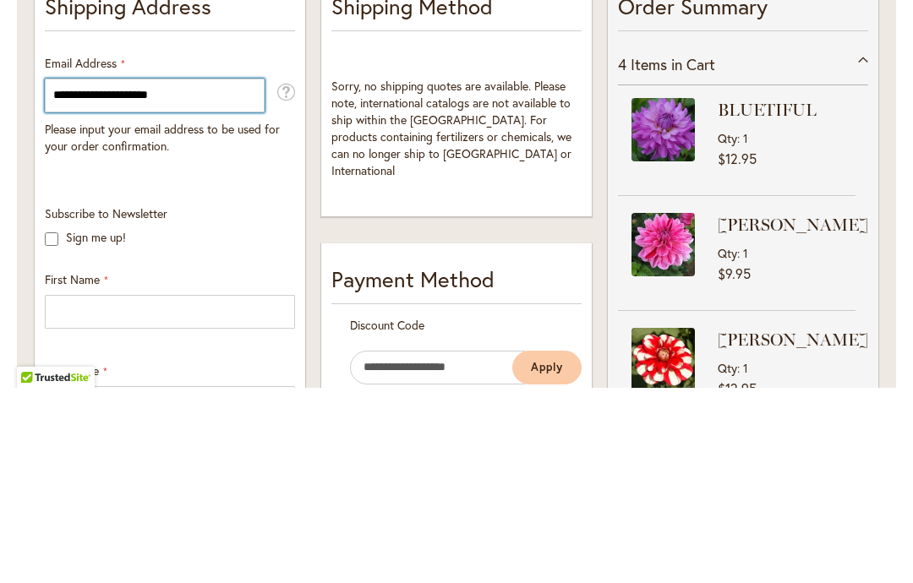
type input "**********"
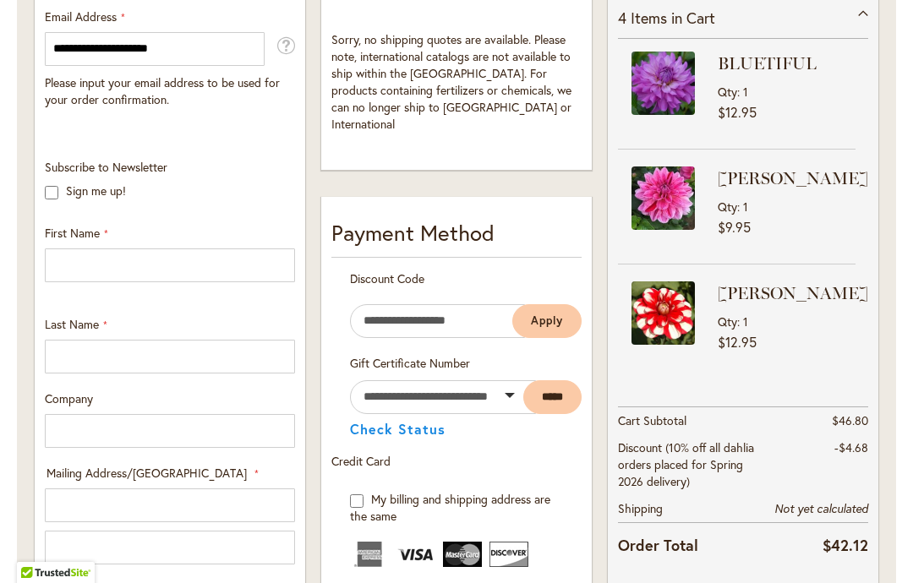
scroll to position [490, 0]
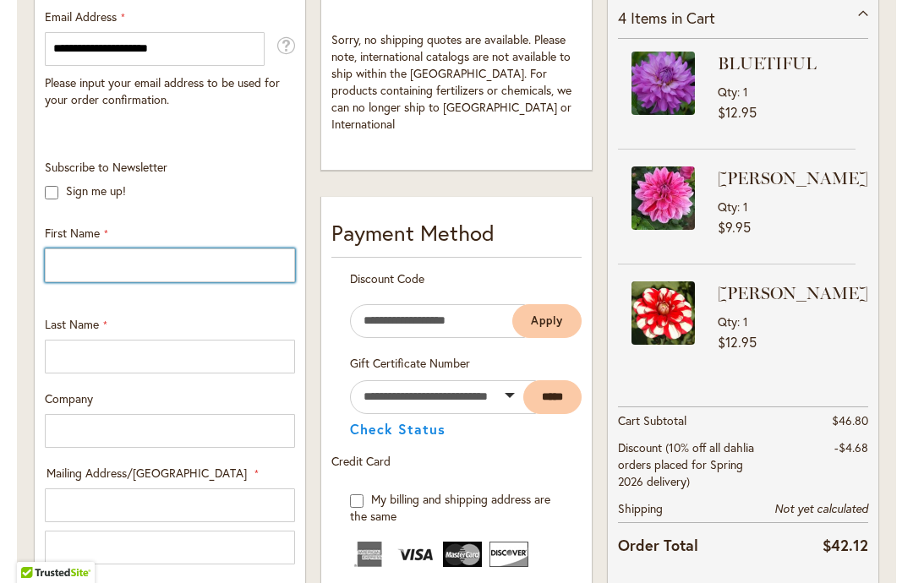
click at [118, 270] on input "First Name" at bounding box center [170, 266] width 250 height 34
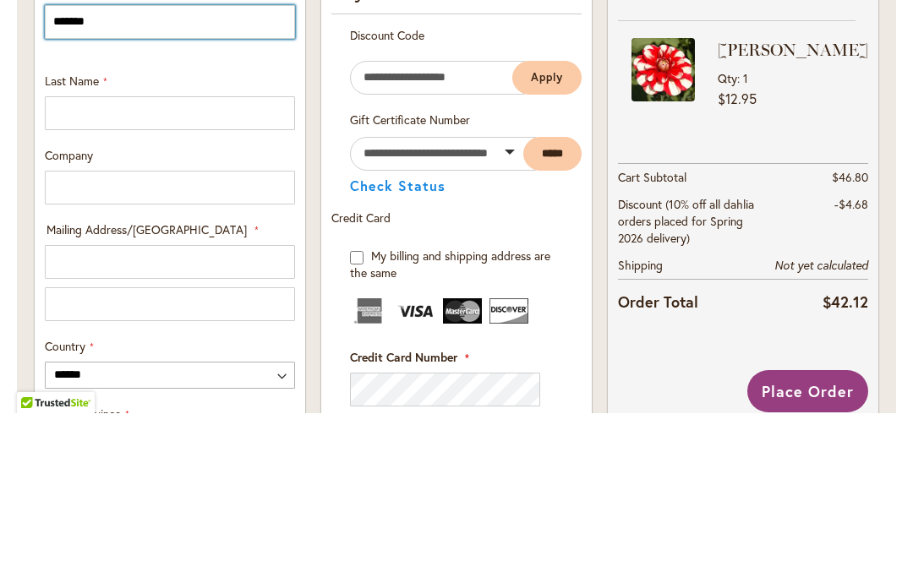
scroll to position [569, 0]
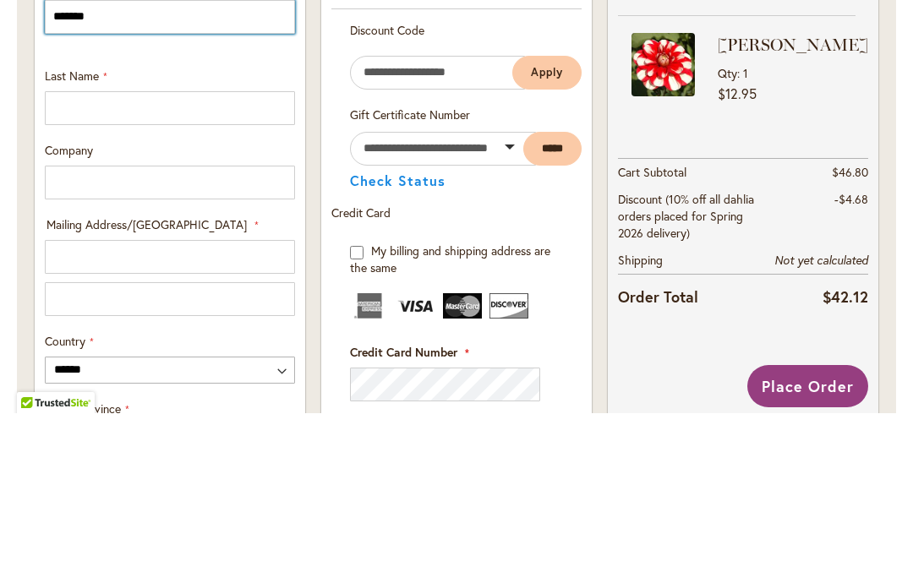
type input "*******"
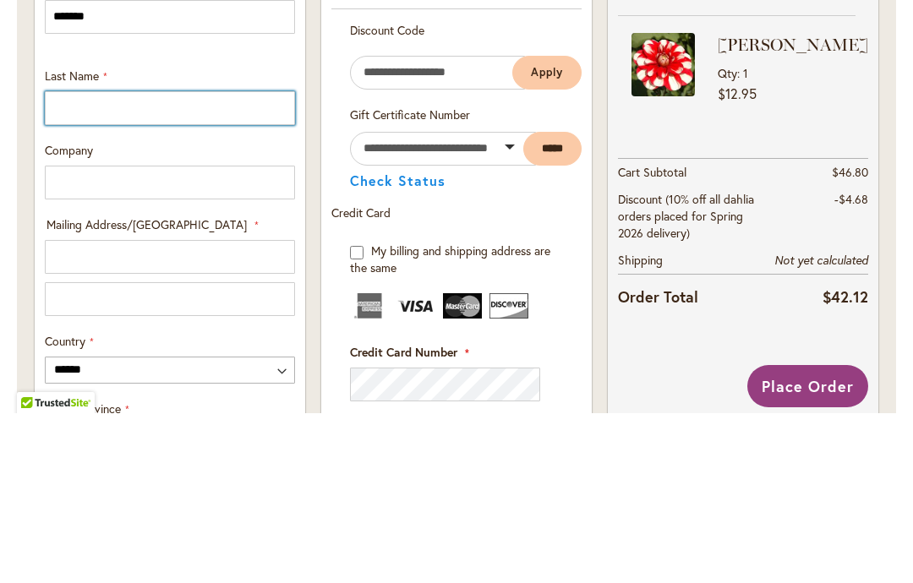
click at [147, 261] on input "Last Name" at bounding box center [170, 278] width 250 height 34
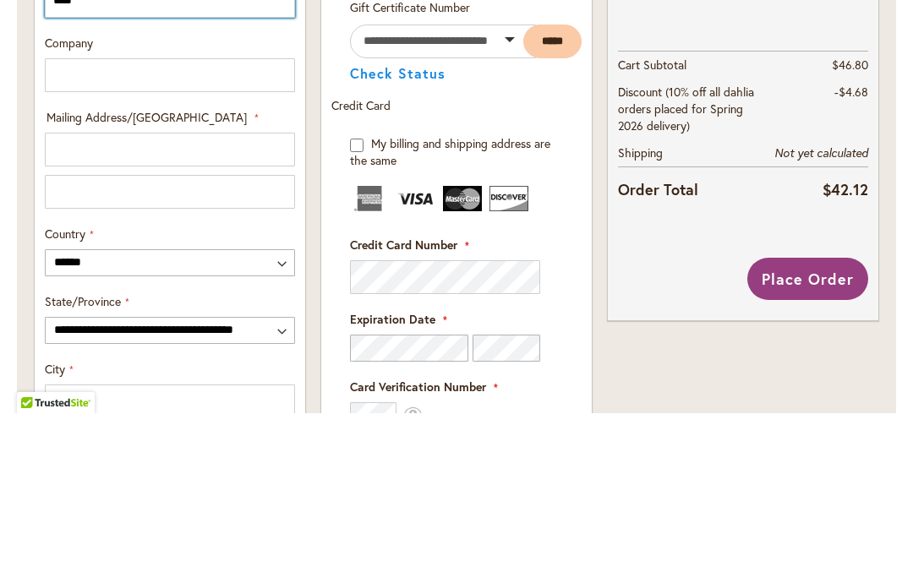
scroll to position [679, 0]
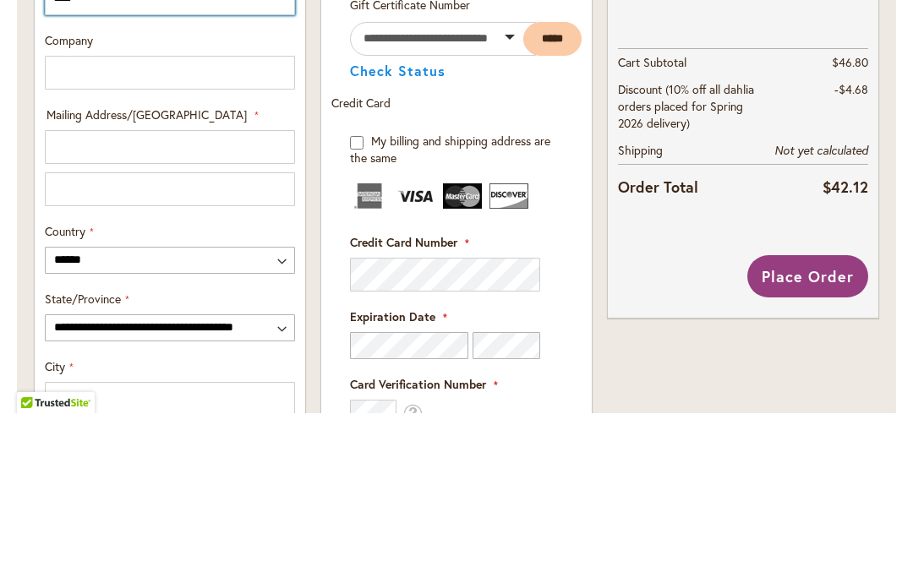
type input "****"
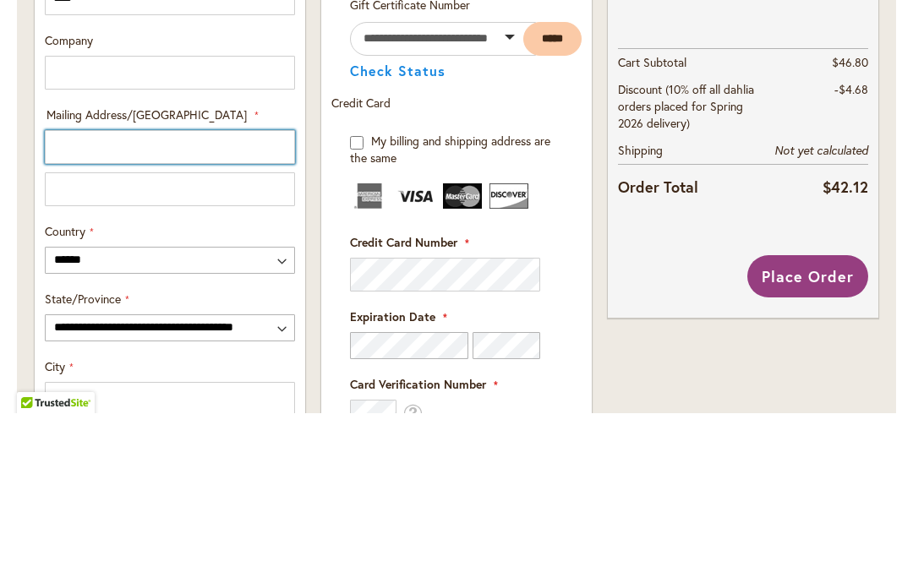
click at [112, 300] on input "Mailing Address/PO BOX: Line 1" at bounding box center [170, 317] width 250 height 34
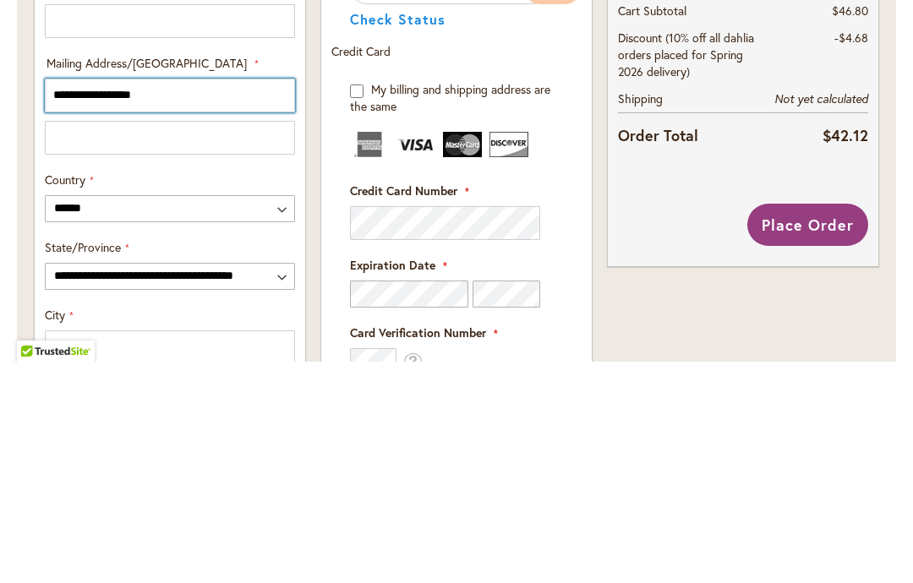
type input "**********"
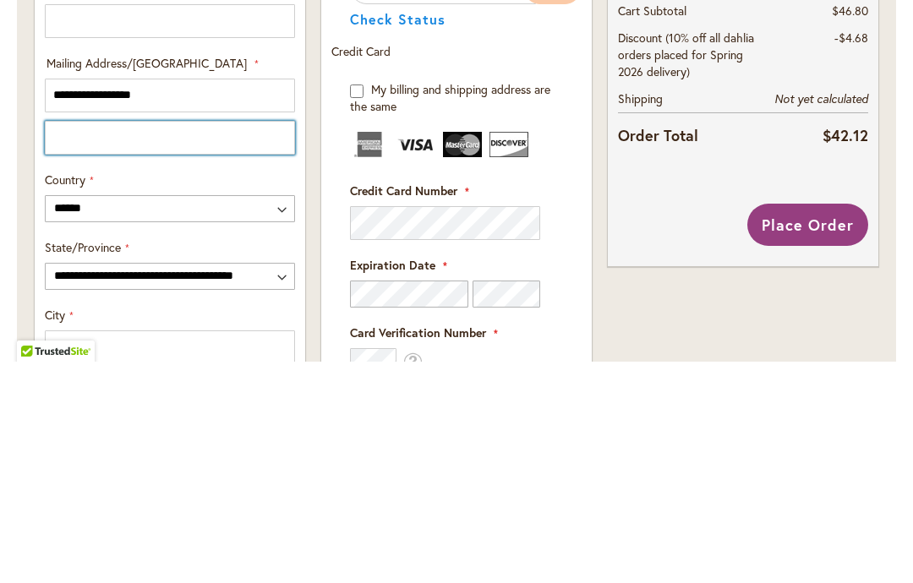
click at [139, 342] on input "Mailing Address/PO BOX: Line 2" at bounding box center [170, 359] width 250 height 34
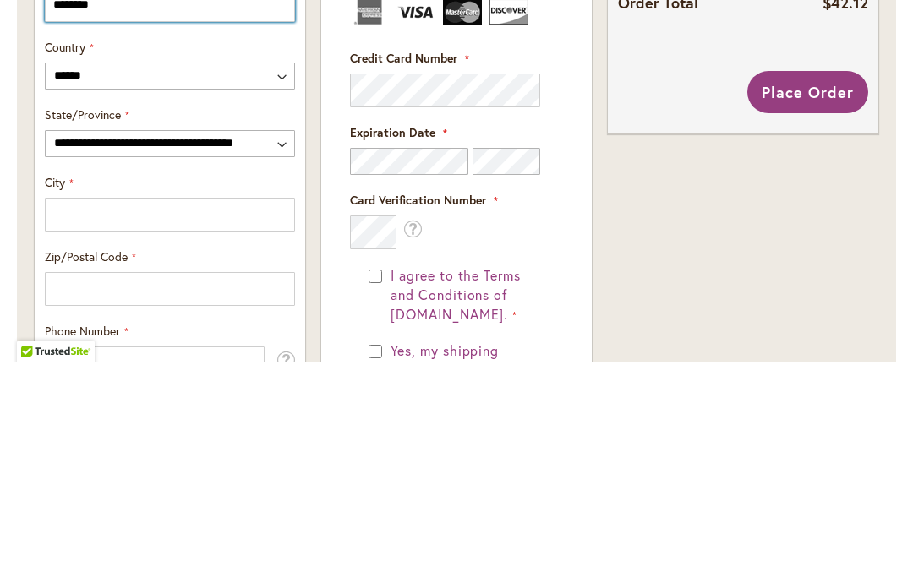
scroll to position [820, 0]
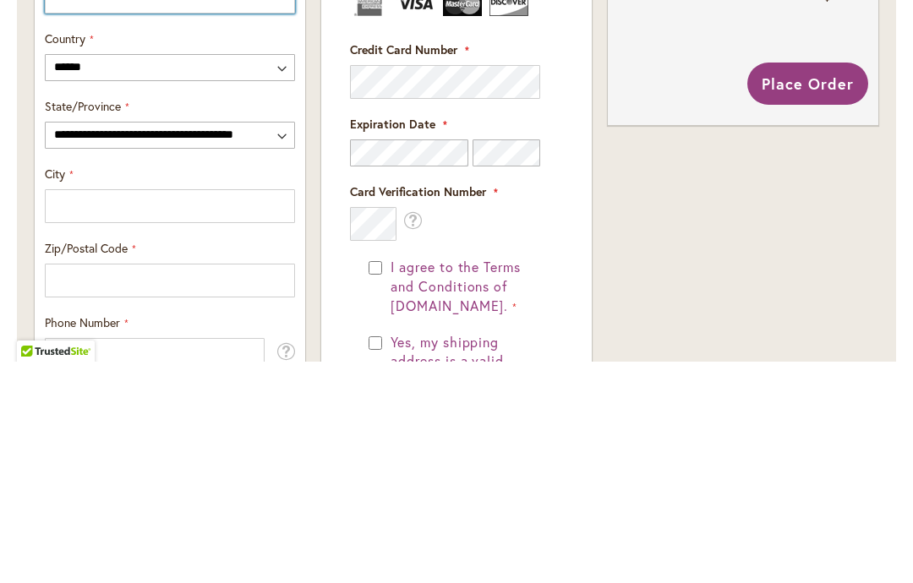
type input "********"
click at [290, 343] on select "**********" at bounding box center [170, 356] width 250 height 27
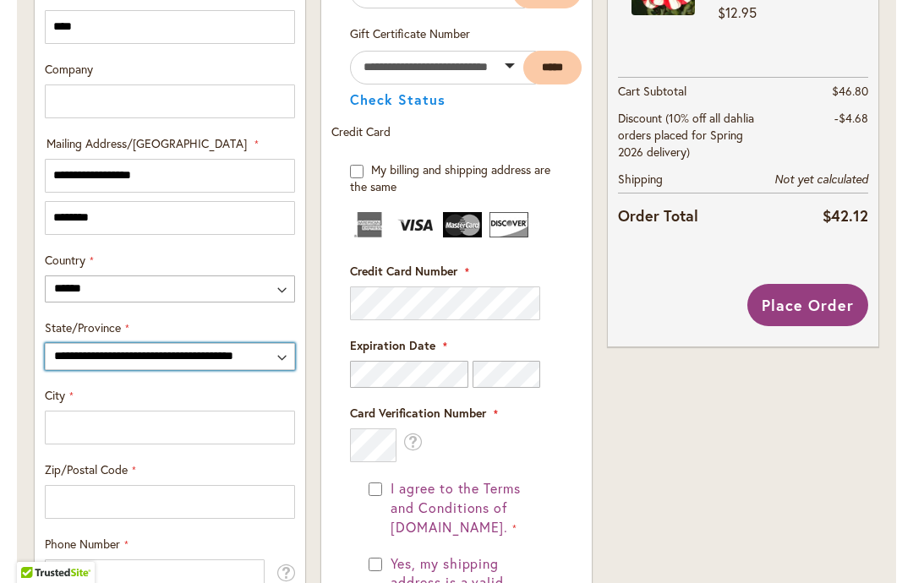
select select "**"
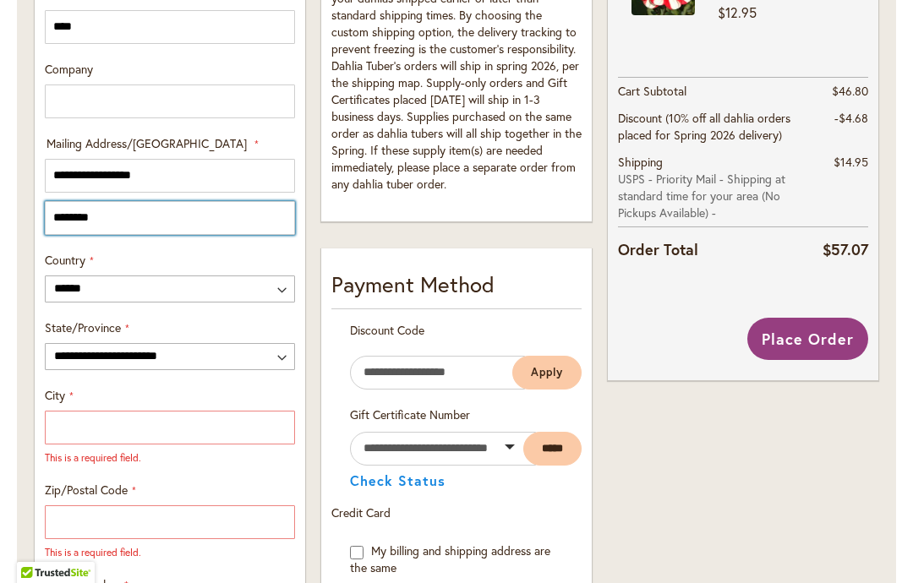
click at [122, 217] on input "********" at bounding box center [170, 218] width 250 height 34
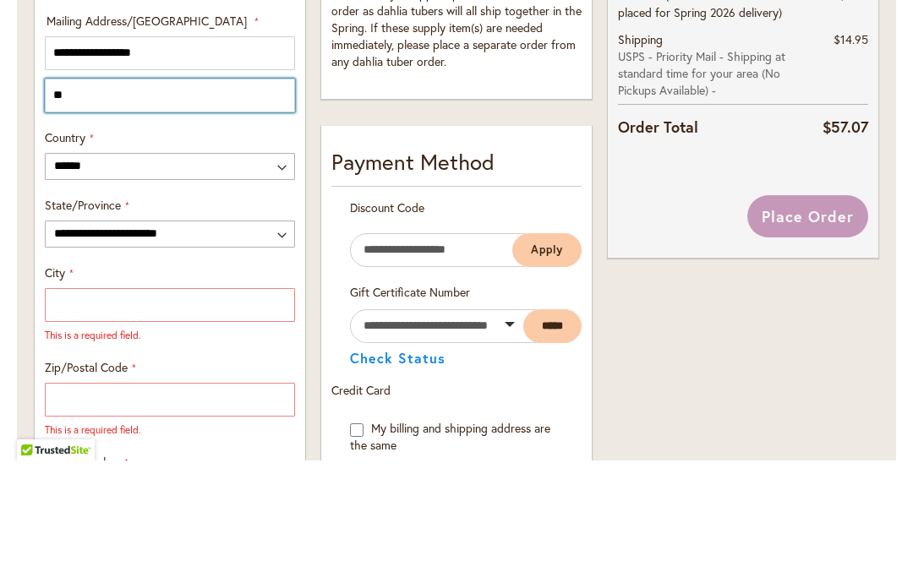
type input "*"
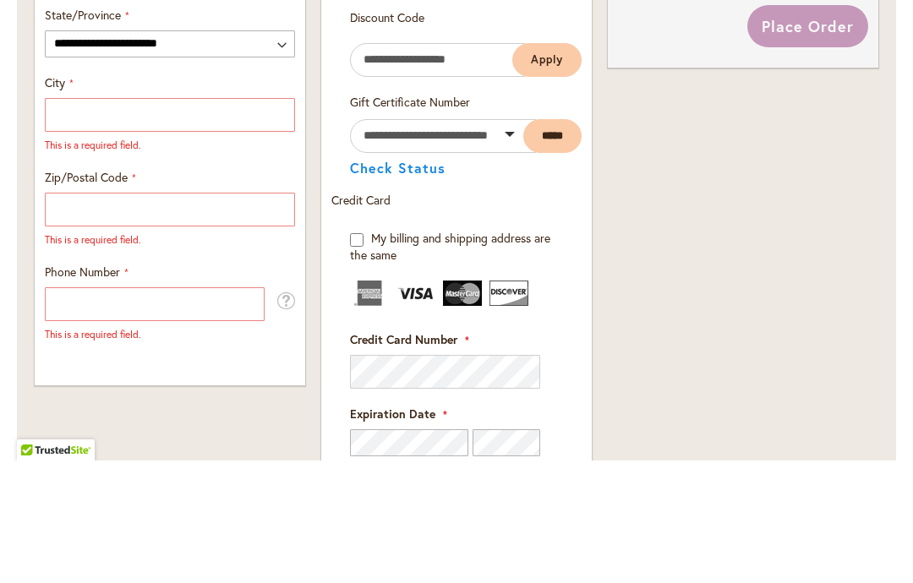
scroll to position [1012, 0]
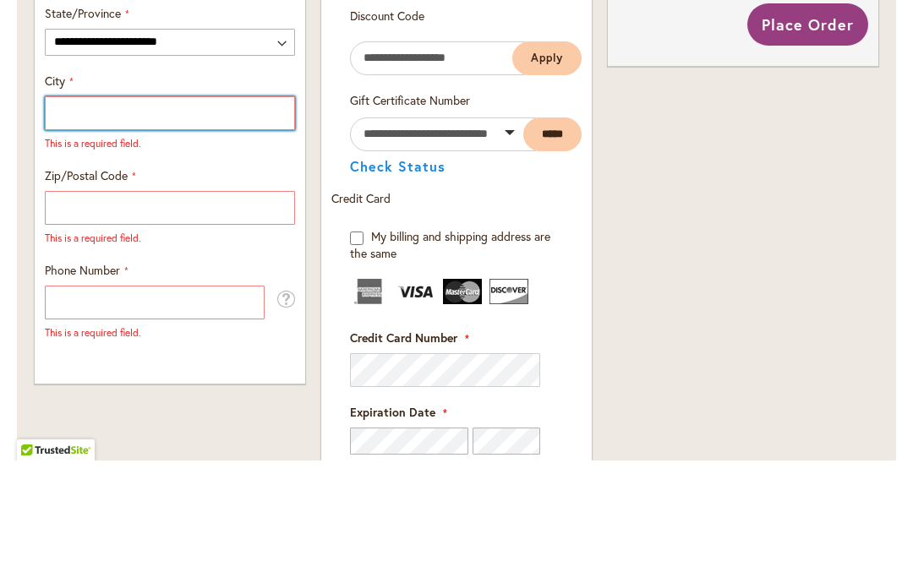
click at [210, 219] on input "City" at bounding box center [170, 236] width 250 height 34
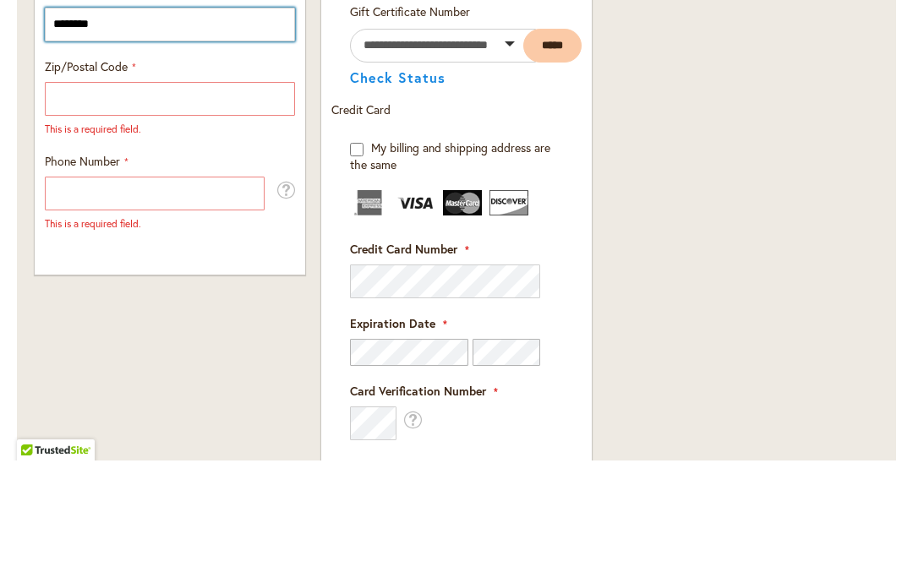
scroll to position [1100, 0]
type input "********"
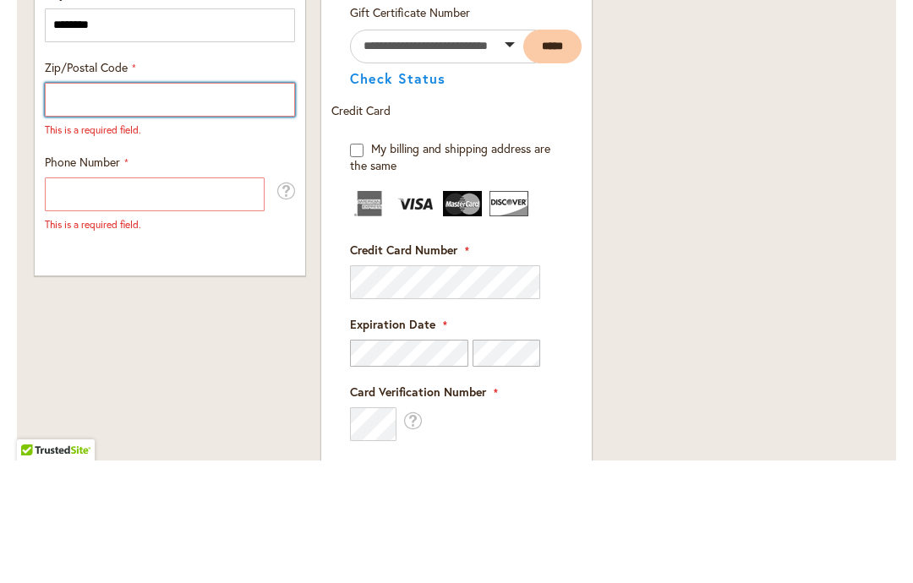
click at [217, 205] on input "Zip/Postal Code" at bounding box center [170, 222] width 250 height 34
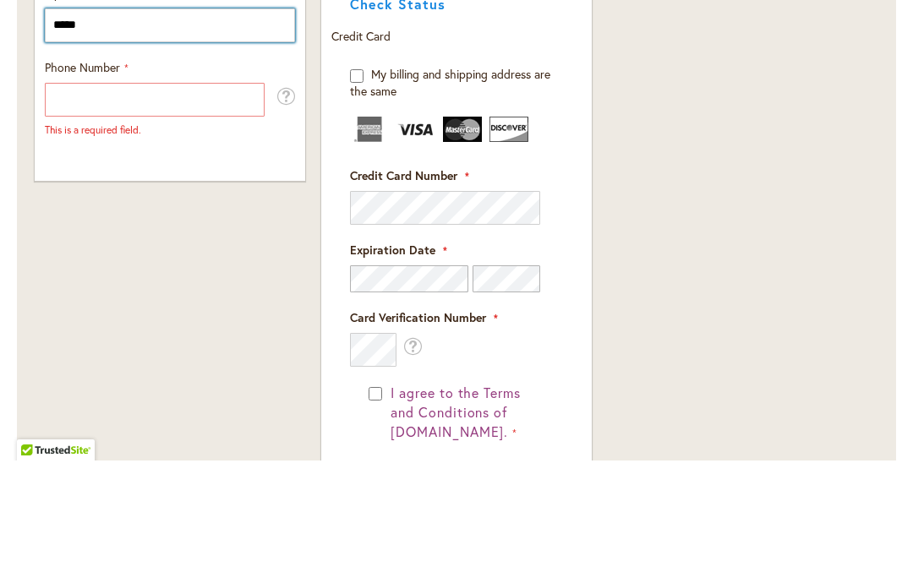
scroll to position [1176, 0]
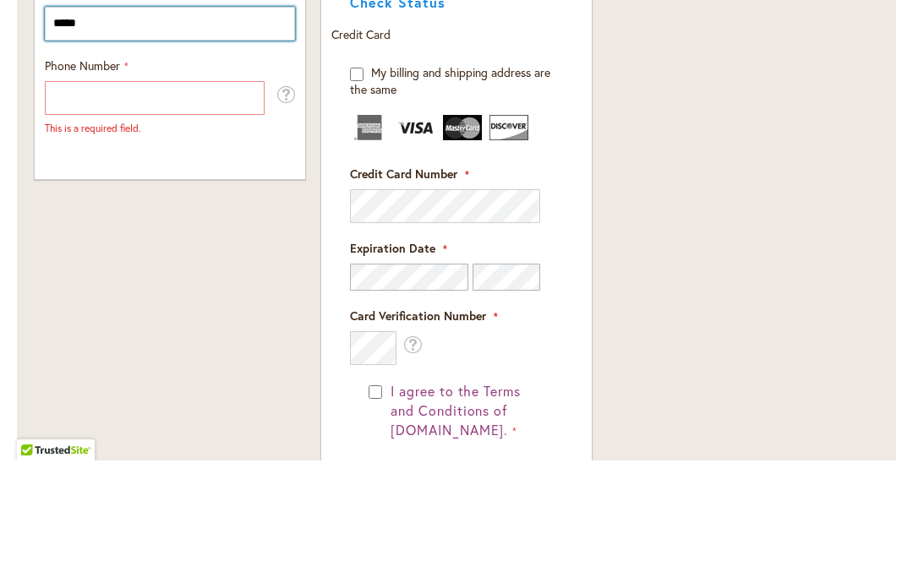
type input "*****"
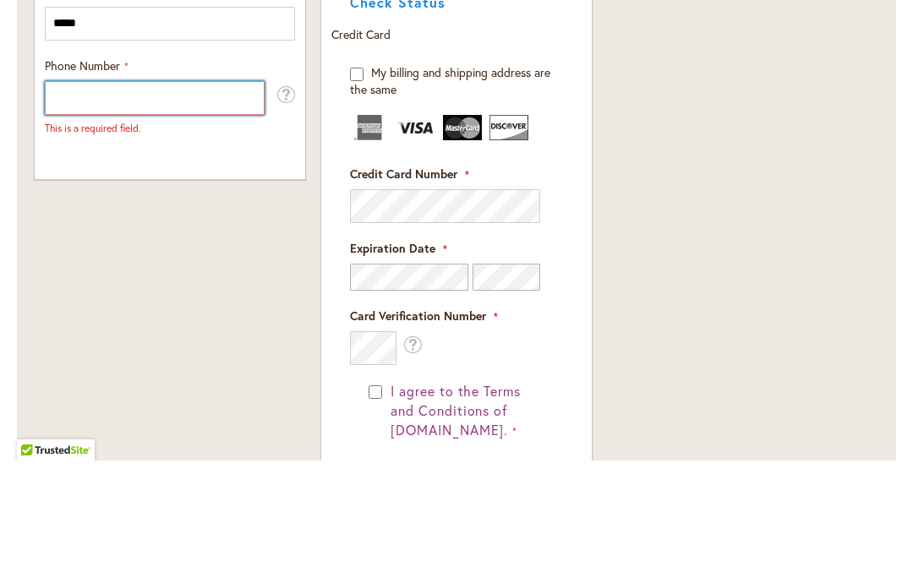
click at [128, 204] on input "Phone Number" at bounding box center [155, 221] width 220 height 34
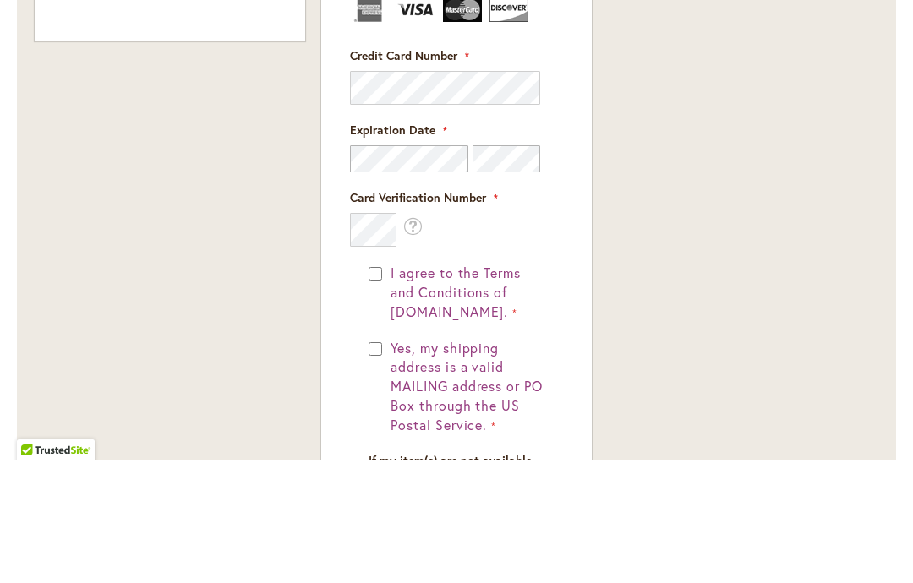
scroll to position [1294, 0]
type input "**********"
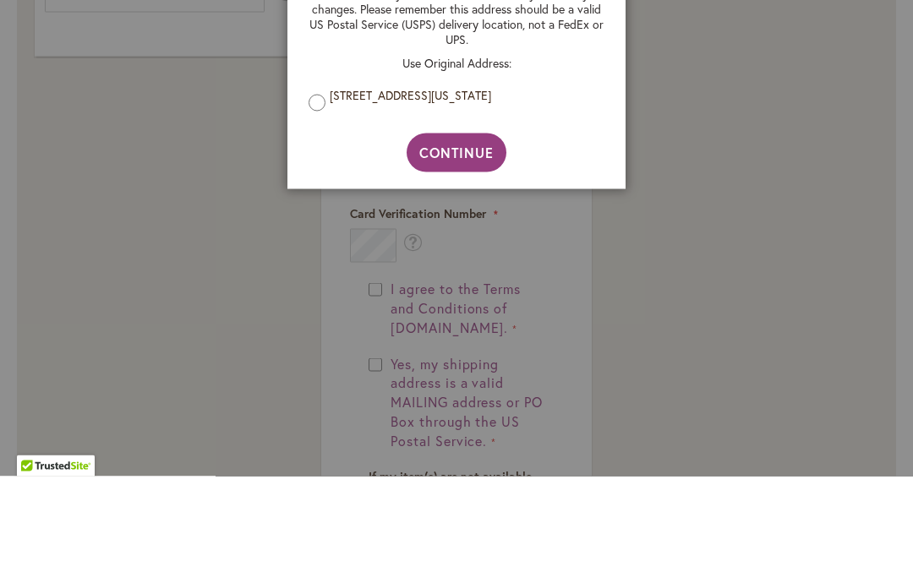
click at [159, 131] on div at bounding box center [456, 291] width 913 height 583
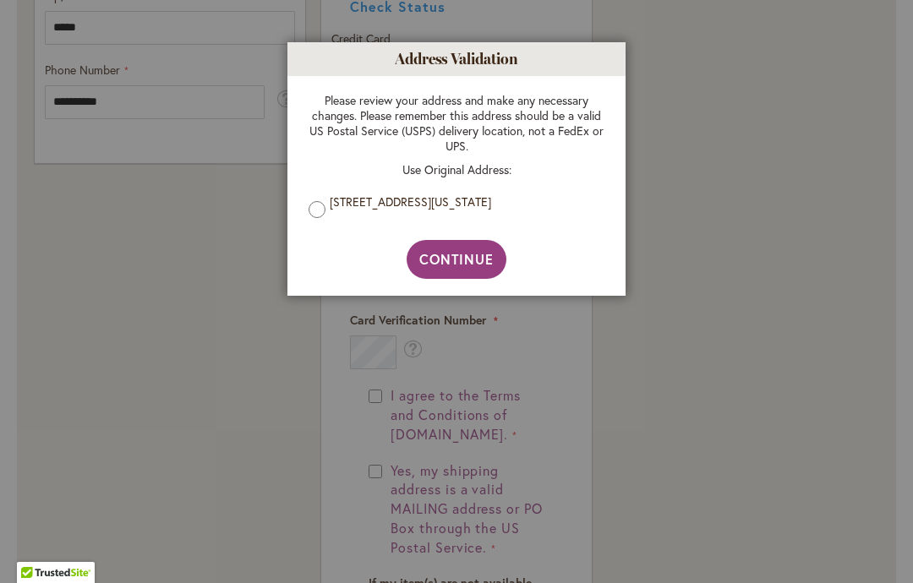
click at [467, 276] on button "Continue" at bounding box center [457, 259] width 101 height 39
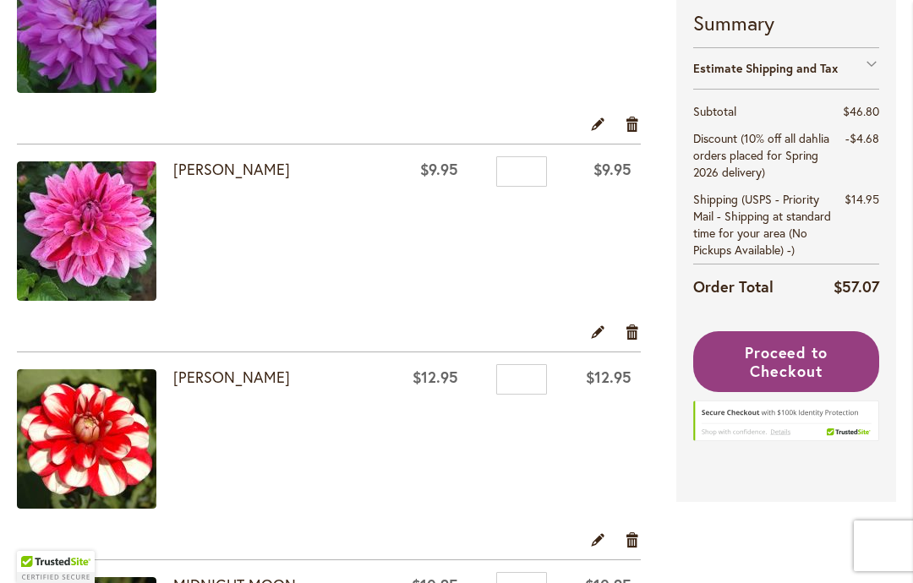
scroll to position [470, 0]
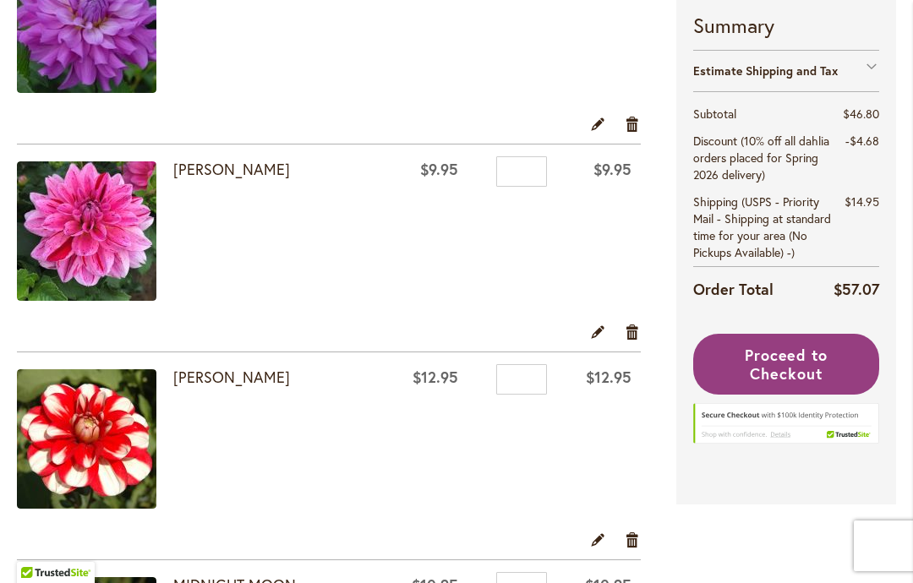
click at [824, 385] on button "Proceed to Checkout" at bounding box center [786, 364] width 186 height 61
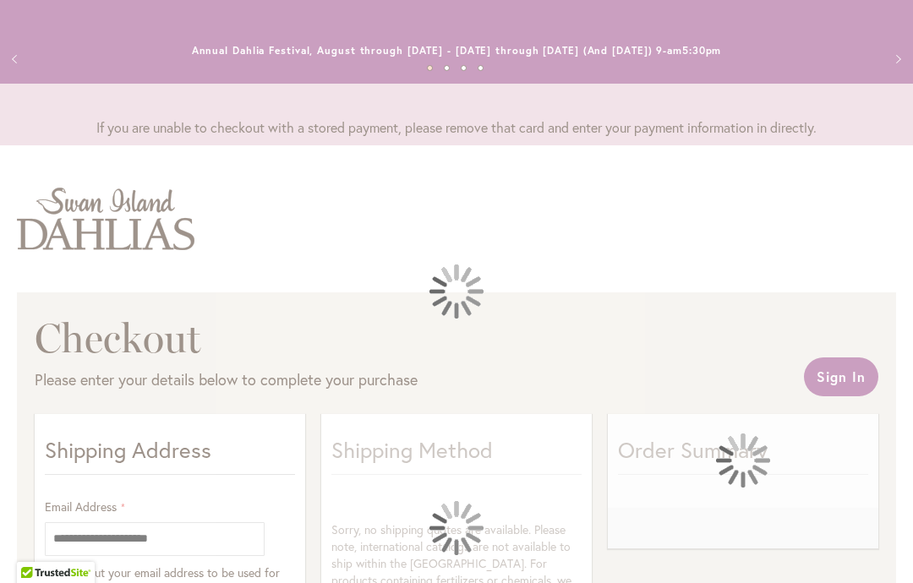
select select "**"
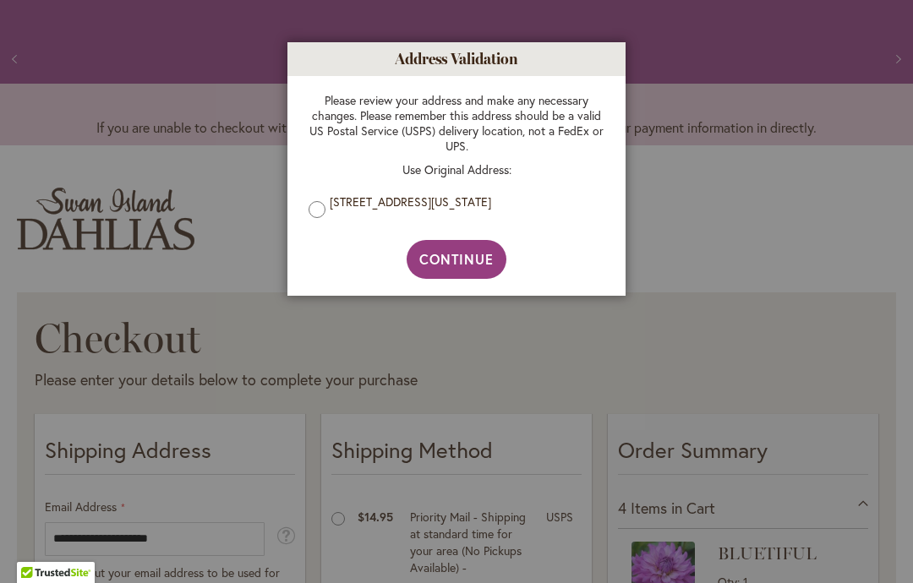
click at [473, 262] on span "Continue" at bounding box center [456, 259] width 75 height 18
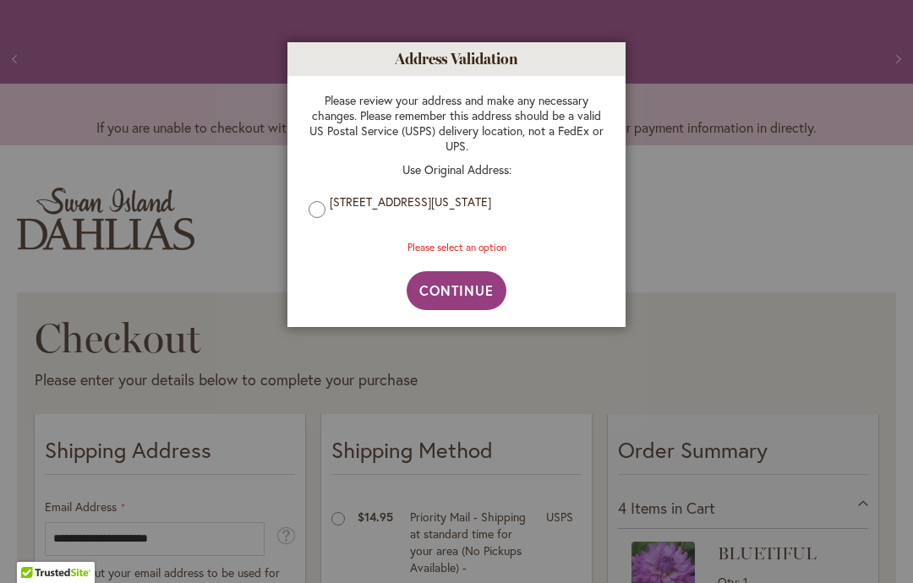
click at [497, 173] on p "Use Original Address:" at bounding box center [457, 169] width 296 height 15
click at [485, 302] on button "Continue" at bounding box center [457, 290] width 101 height 39
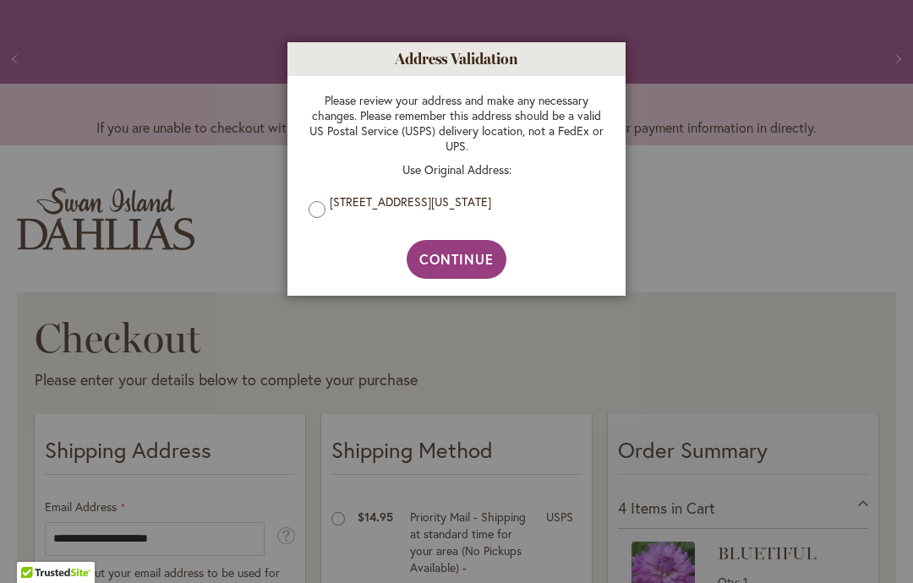
click at [466, 266] on span "Continue" at bounding box center [456, 259] width 75 height 18
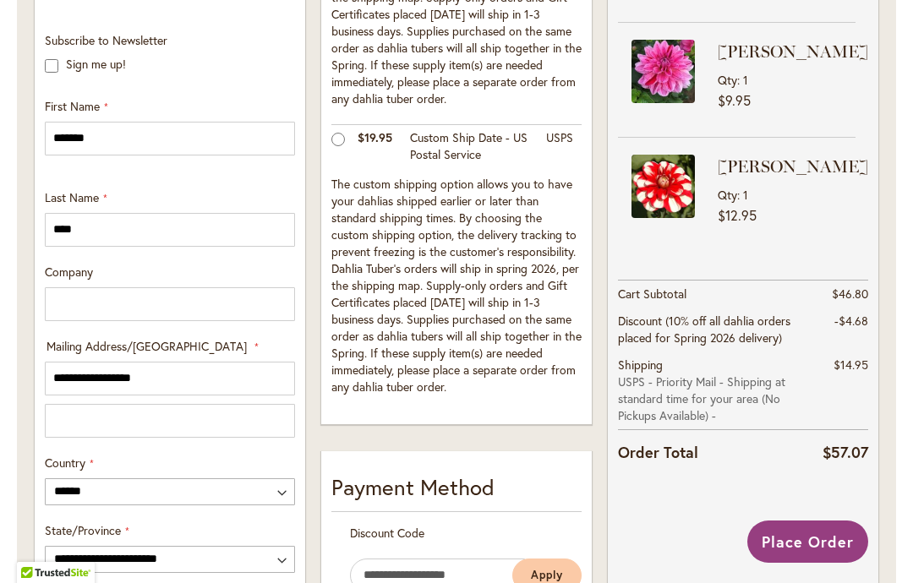
scroll to position [615, 0]
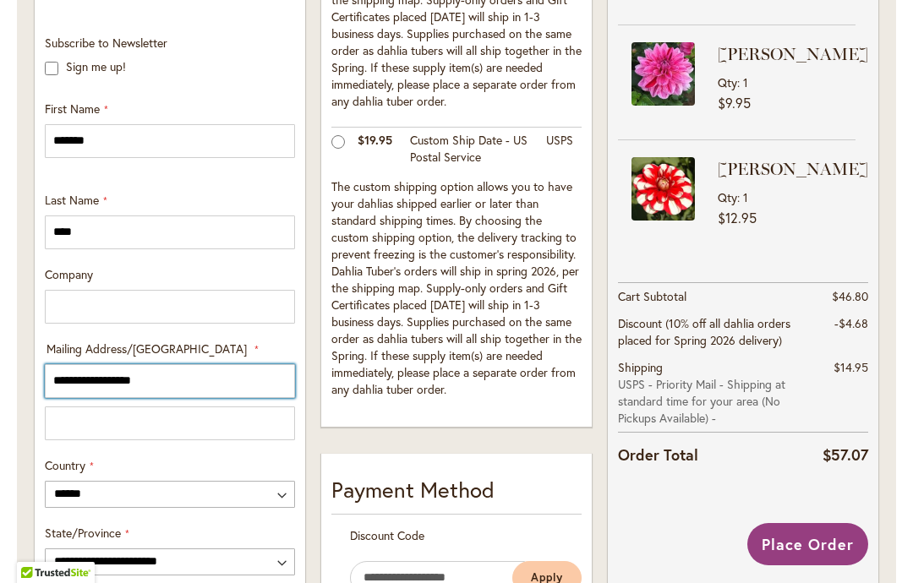
click at [166, 383] on input "**********" at bounding box center [170, 381] width 250 height 34
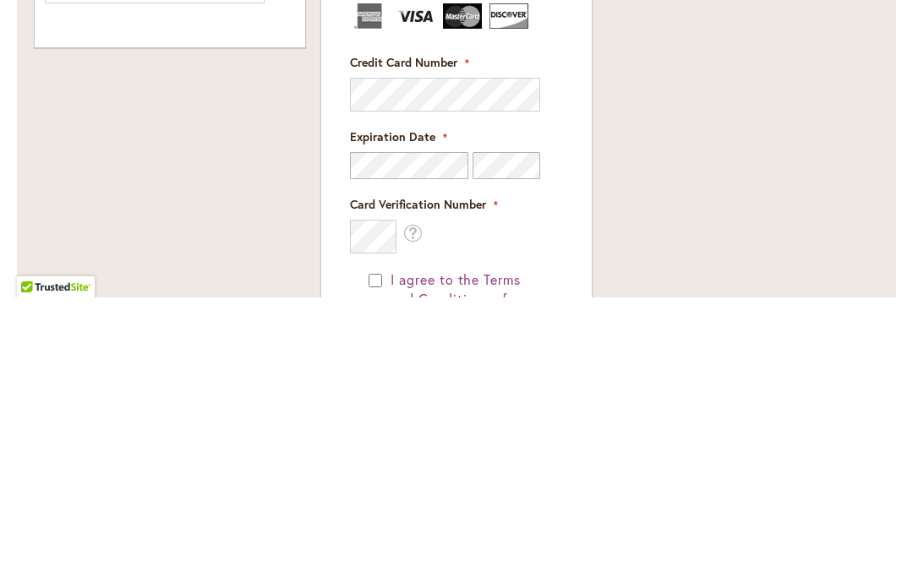
scroll to position [1125, 0]
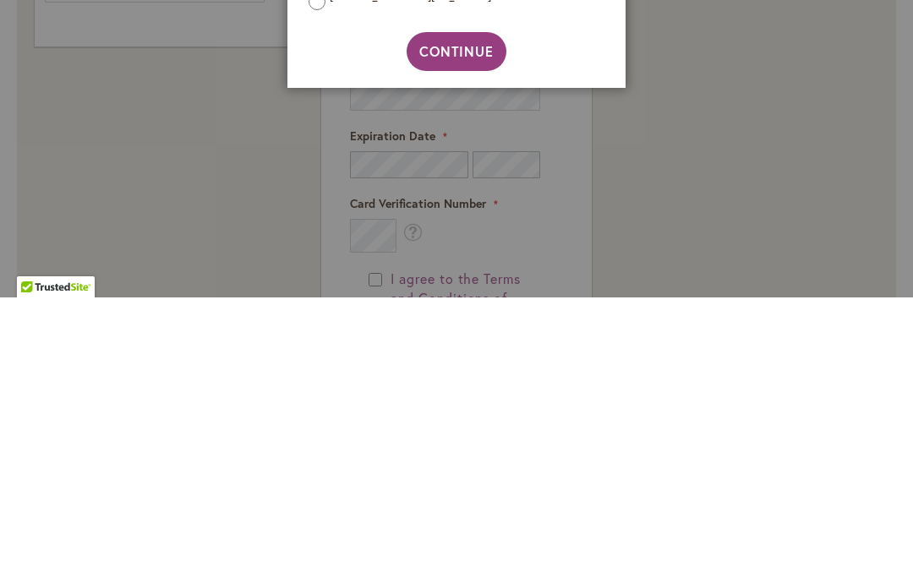
click at [467, 328] on span "Continue" at bounding box center [456, 337] width 75 height 18
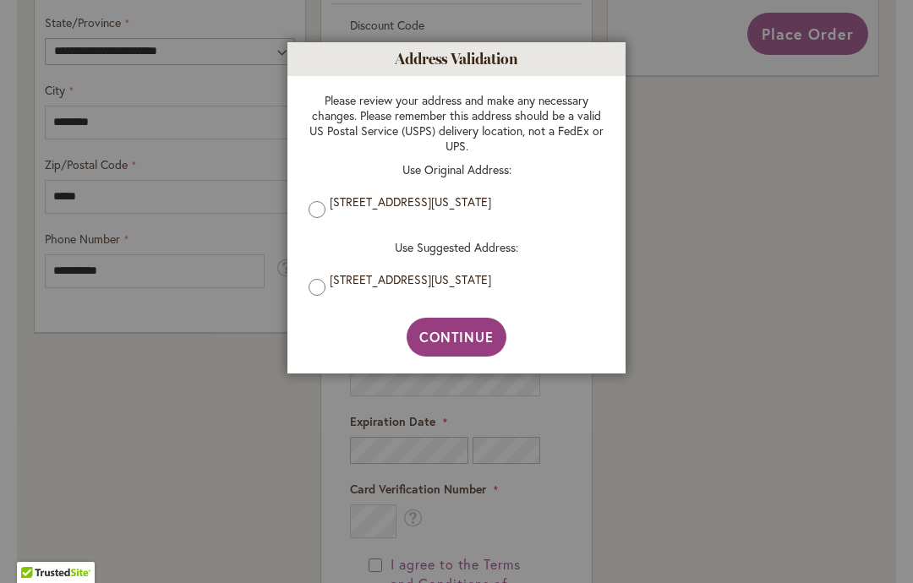
click at [467, 353] on button "Continue" at bounding box center [457, 337] width 101 height 39
type input "**********"
type input "********"
type input "**********"
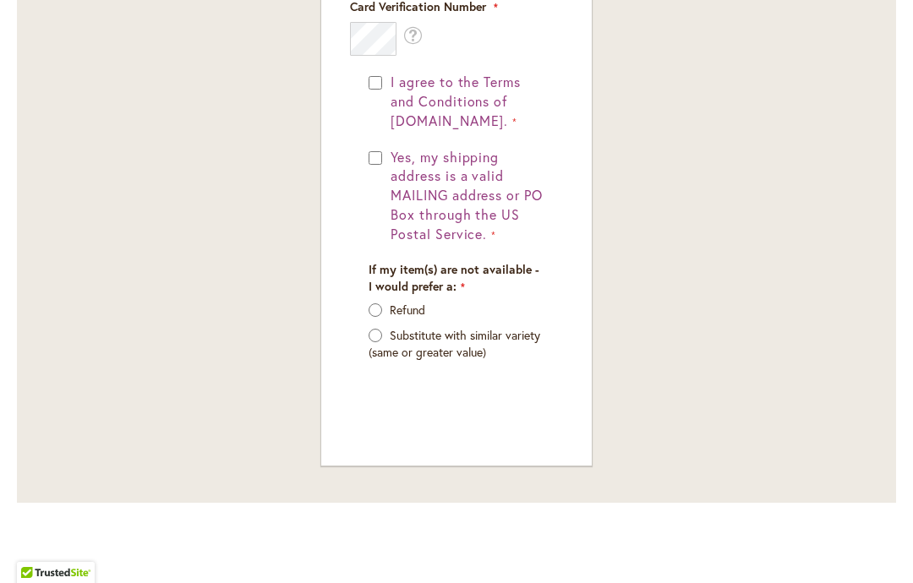
scroll to position [1609, 0]
click at [371, 310] on p "Refund" at bounding box center [457, 309] width 176 height 17
click at [385, 301] on p "Refund" at bounding box center [457, 309] width 176 height 17
click at [383, 301] on p "Refund" at bounding box center [457, 309] width 176 height 17
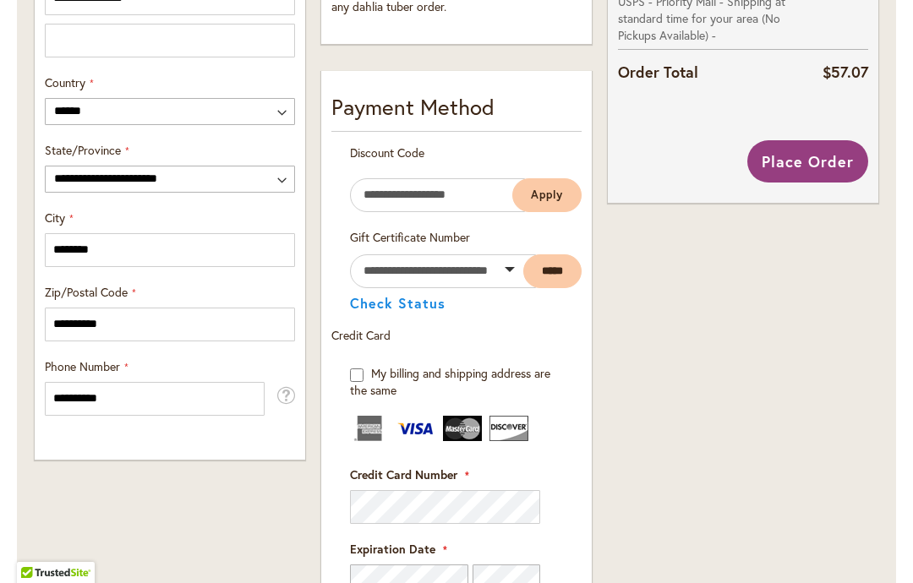
scroll to position [997, 0]
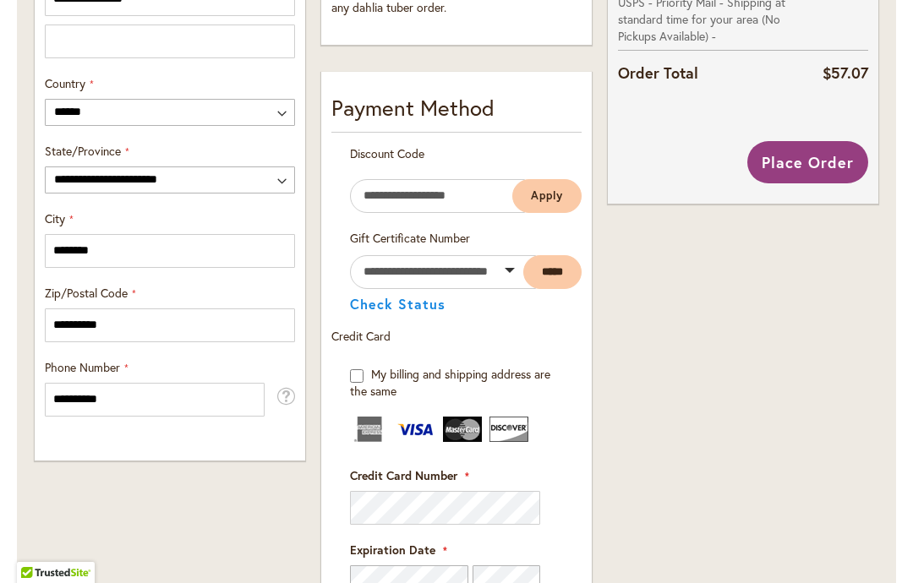
click at [817, 166] on span "Place Order" at bounding box center [808, 162] width 92 height 20
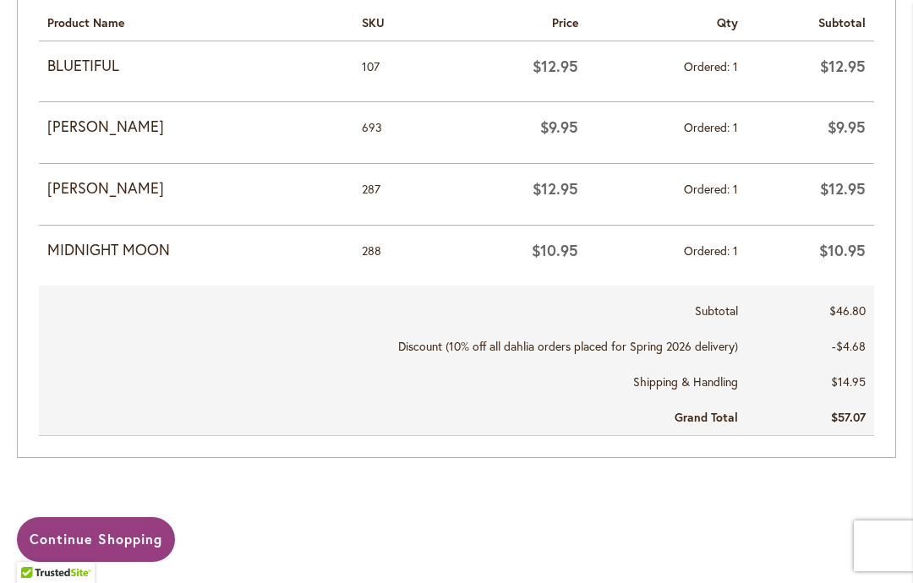
scroll to position [914, 0]
